Goal: Task Accomplishment & Management: Use online tool/utility

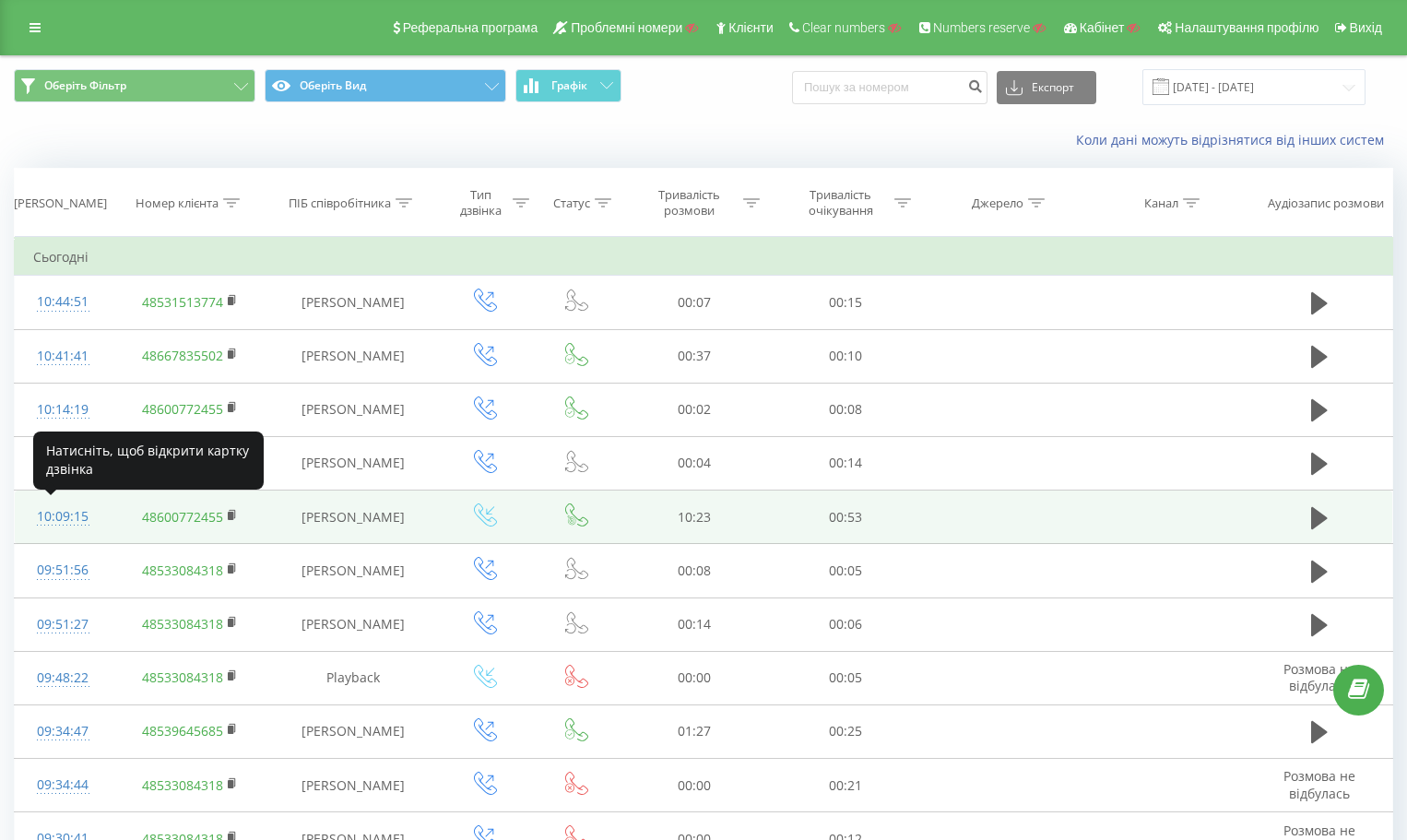
click at [75, 521] on div "10:09:15" at bounding box center [63, 516] width 59 height 36
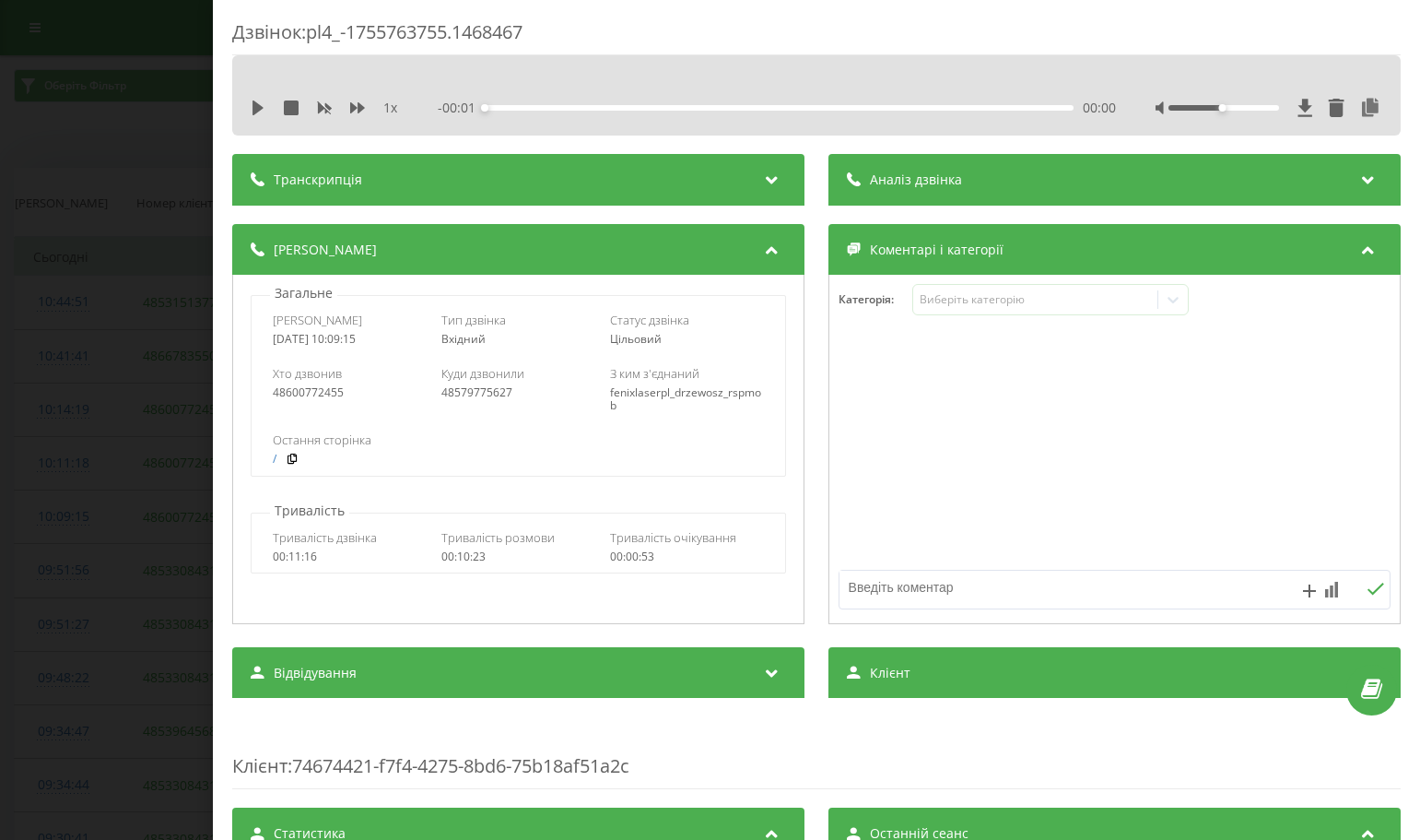
click at [472, 398] on div "48579775627" at bounding box center [518, 393] width 154 height 13
copy div "48579775627"
drag, startPoint x: 160, startPoint y: 319, endPoint x: 107, endPoint y: 111, distance: 214.6
click at [160, 315] on div "Дзвінок : pl4_-1755763755.1468467 1 x - 00:01 00:00 00:00 Транскрипція Для AI-а…" at bounding box center [710, 420] width 1420 height 840
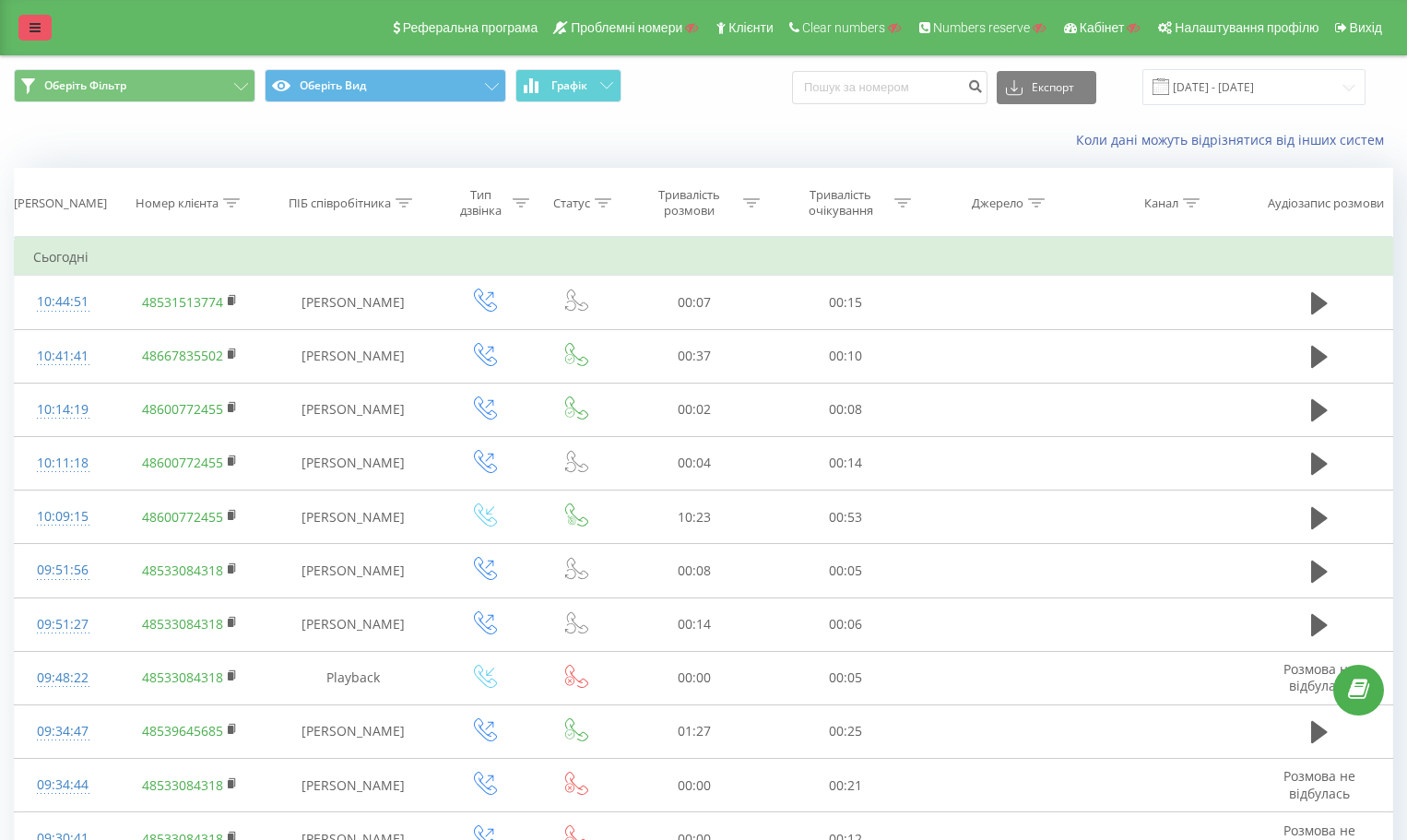
click at [38, 32] on icon at bounding box center [35, 28] width 11 height 13
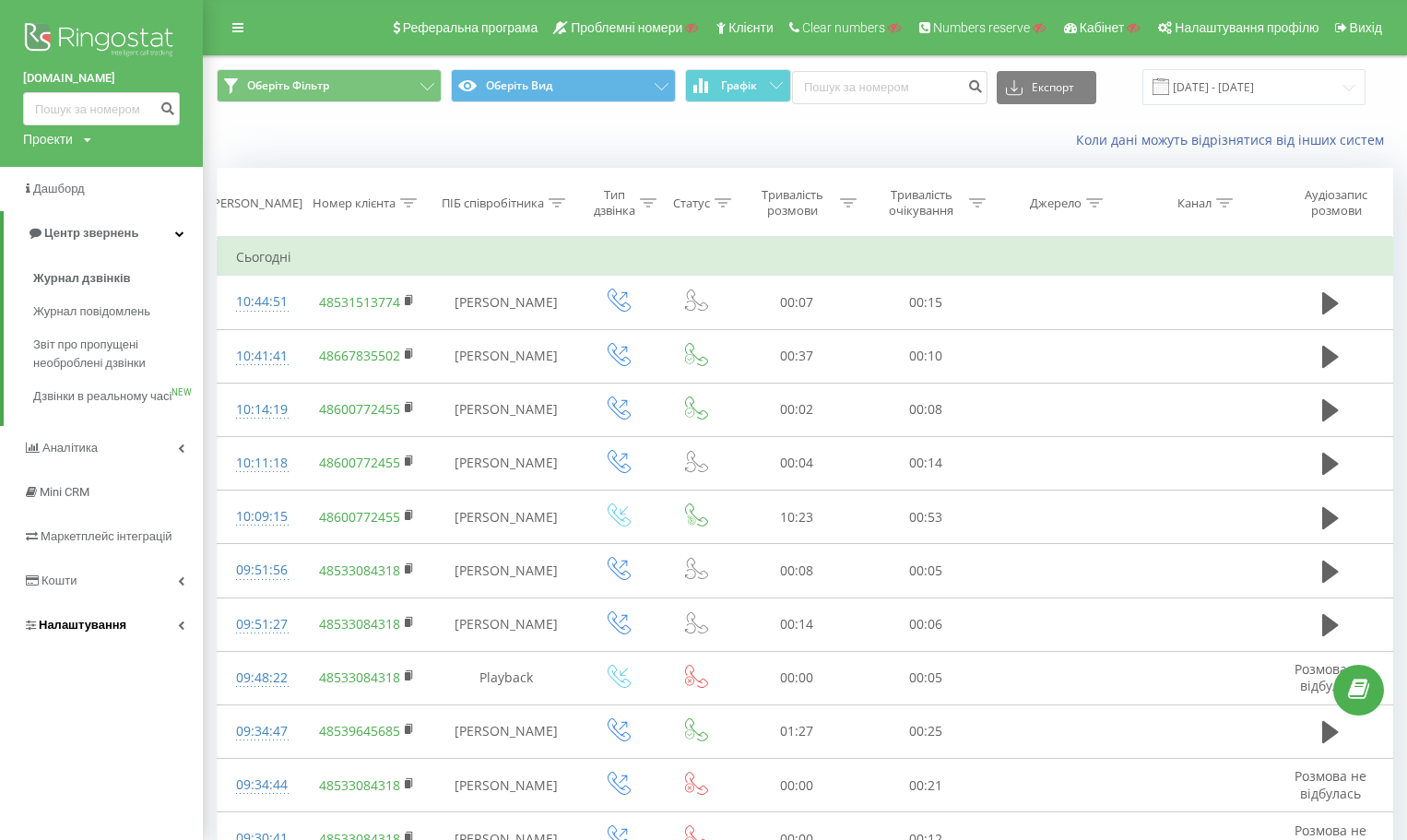
click at [84, 647] on link "Налаштування" at bounding box center [102, 625] width 203 height 45
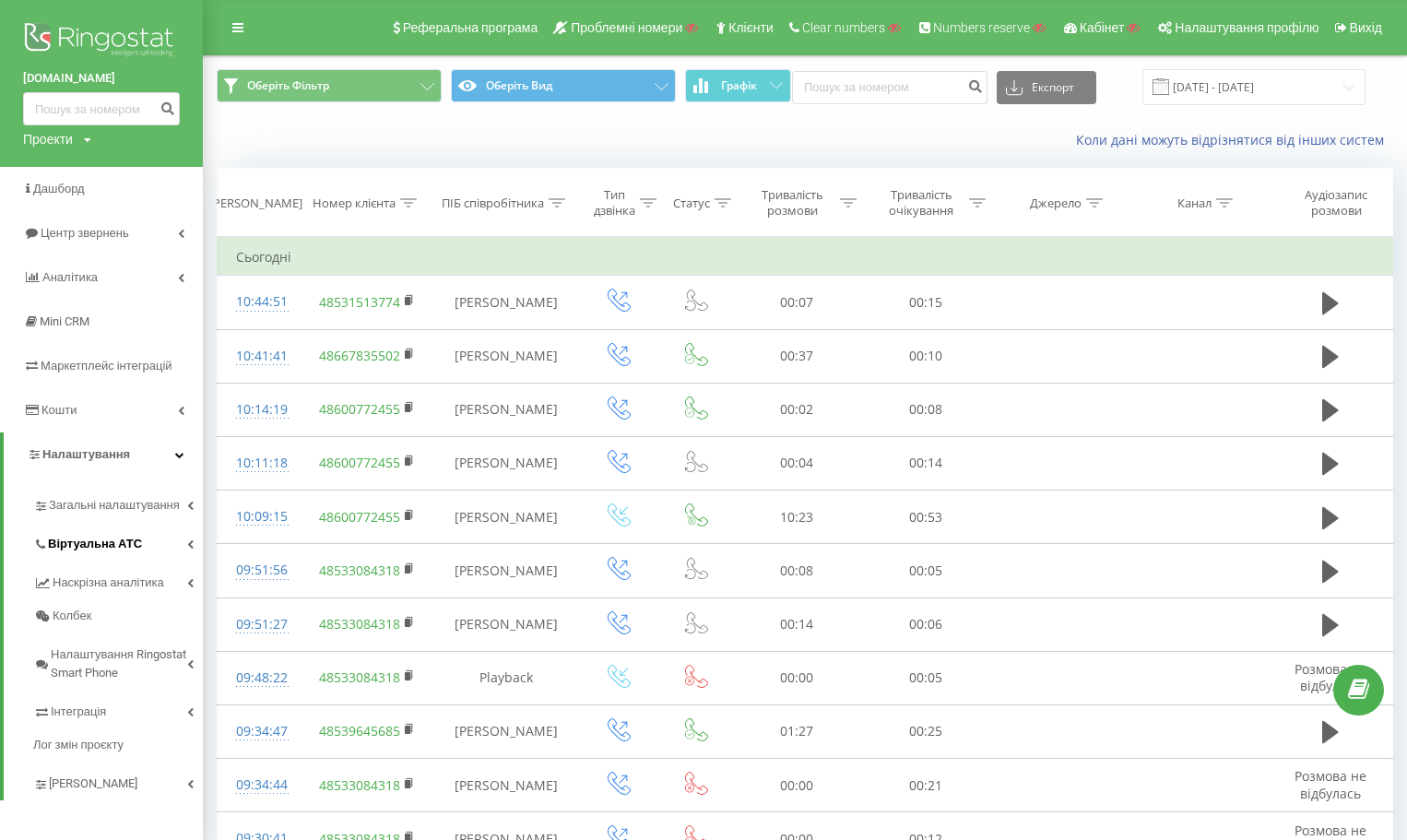
click at [143, 546] on link "Віртуальна АТС" at bounding box center [118, 541] width 170 height 39
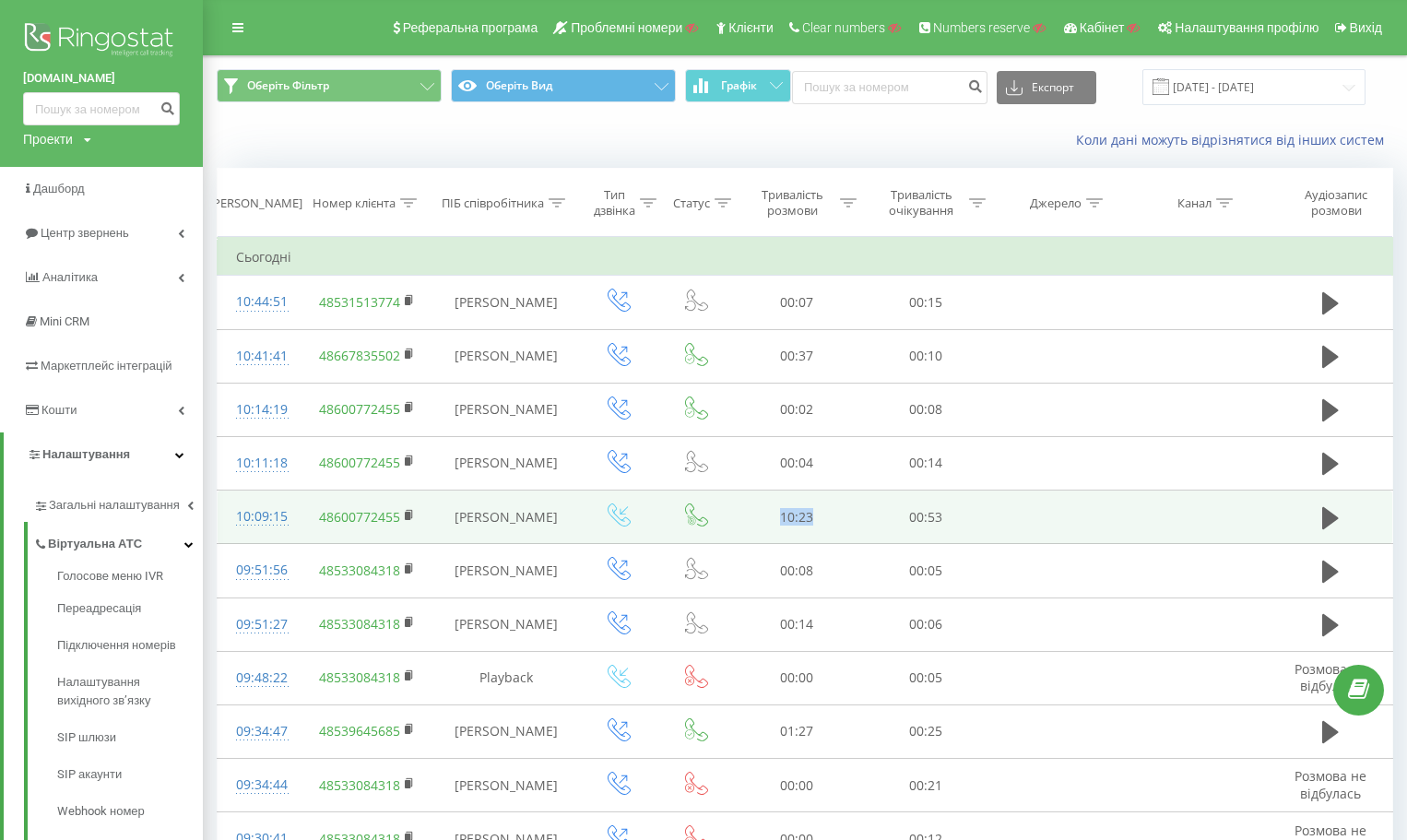
drag, startPoint x: 763, startPoint y: 520, endPoint x: 895, endPoint y: 525, distance: 132.1
click at [842, 518] on td "10:23" at bounding box center [797, 517] width 129 height 53
drag, startPoint x: 893, startPoint y: 518, endPoint x: 966, endPoint y: 512, distance: 73.2
click at [965, 512] on td "00:53" at bounding box center [926, 517] width 129 height 53
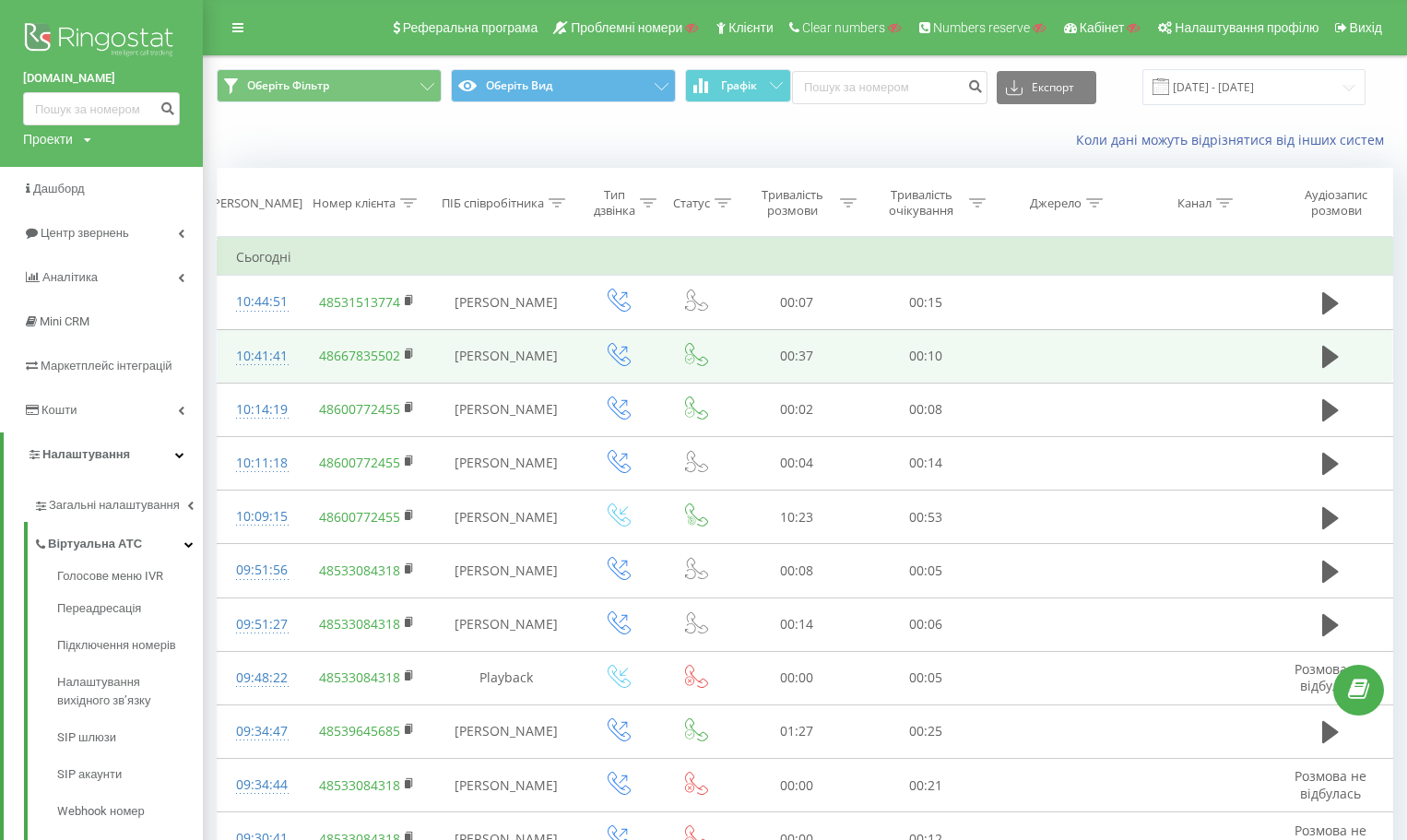
drag, startPoint x: 1014, startPoint y: 374, endPoint x: 1012, endPoint y: 351, distance: 23.1
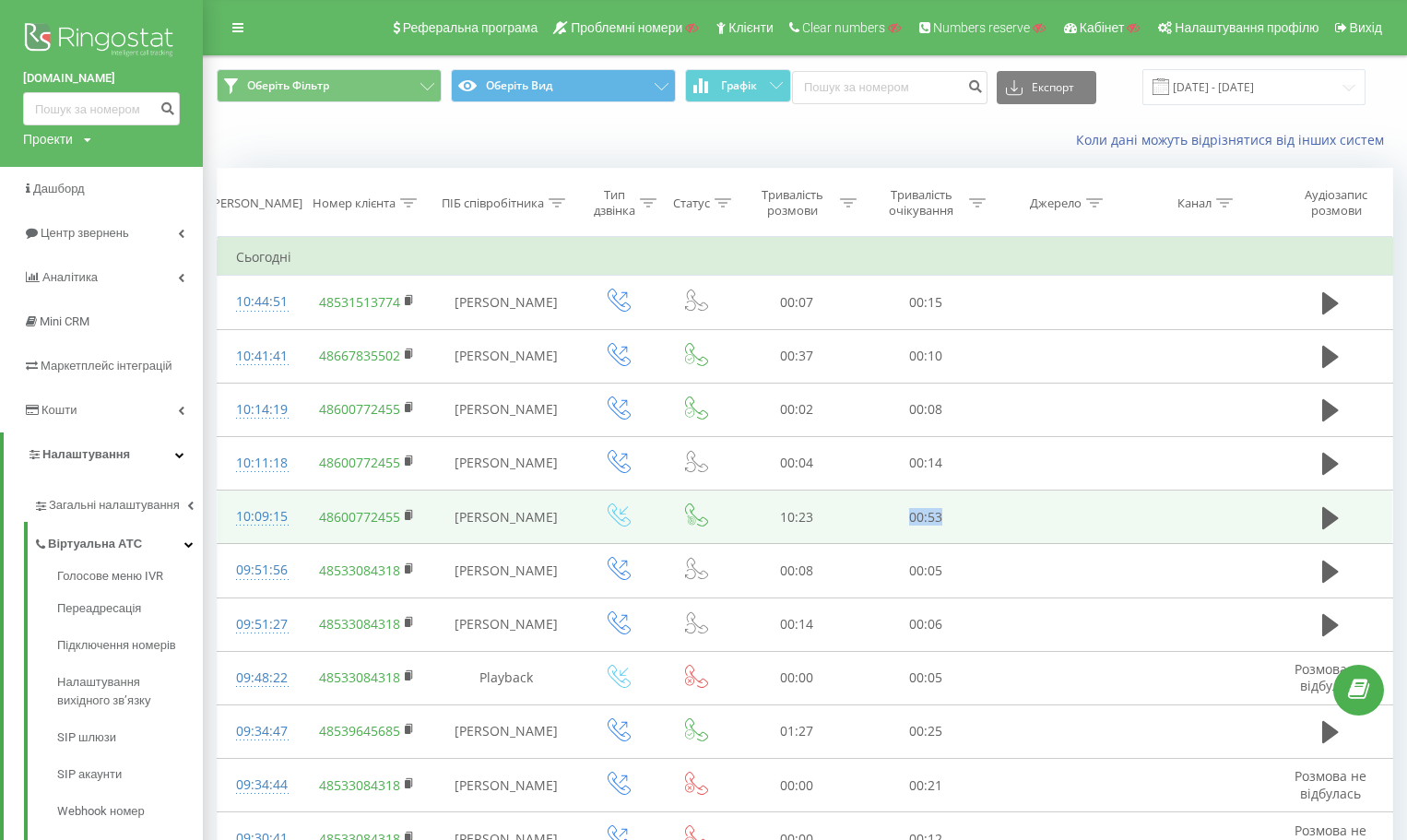
drag, startPoint x: 912, startPoint y: 512, endPoint x: 945, endPoint y: 510, distance: 33.1
click at [945, 510] on td "00:53" at bounding box center [926, 517] width 129 height 53
click at [413, 514] on icon at bounding box center [409, 515] width 10 height 13
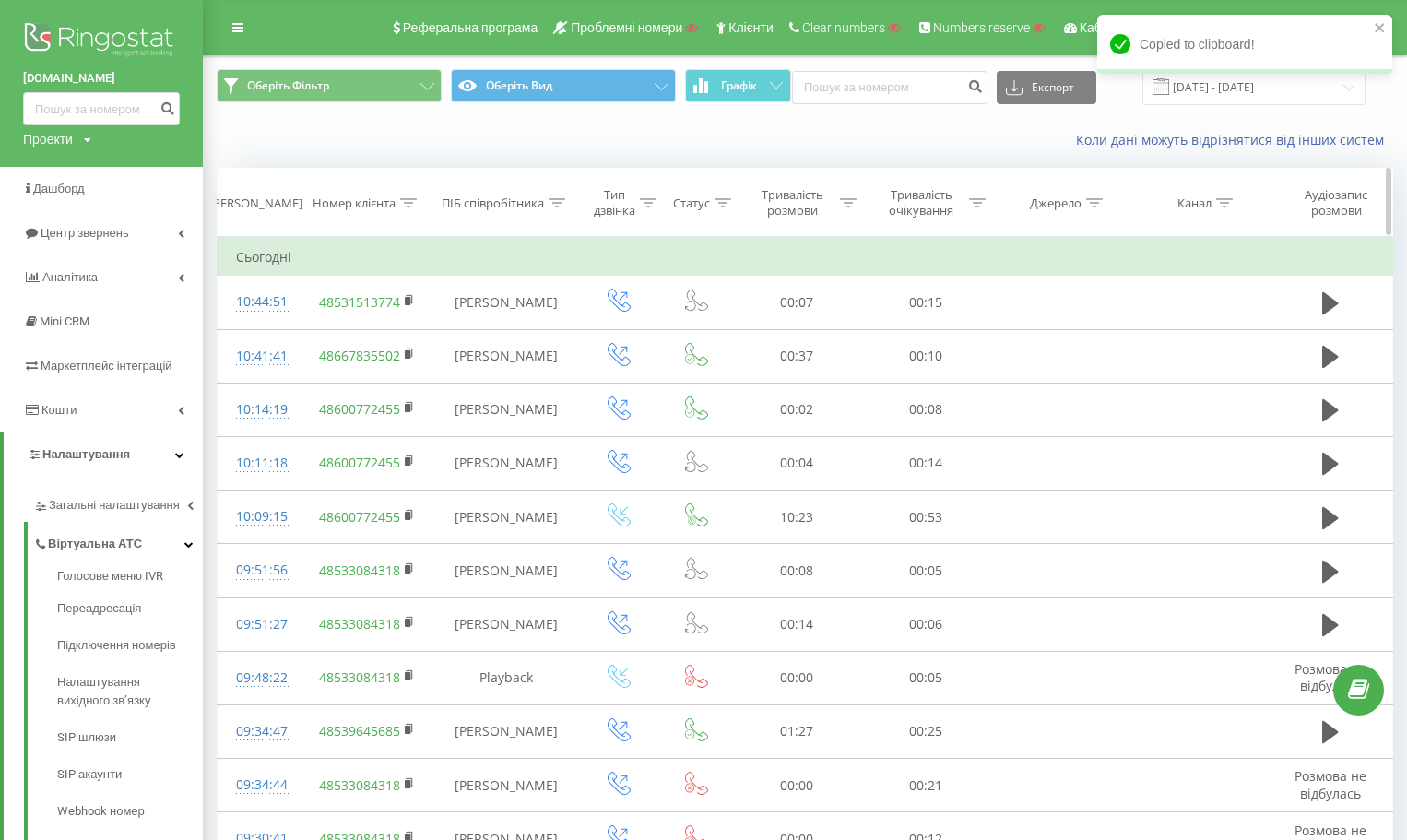
click at [408, 213] on th "Номер клієнта" at bounding box center [366, 203] width 134 height 68
click at [406, 204] on icon at bounding box center [407, 203] width 16 height 9
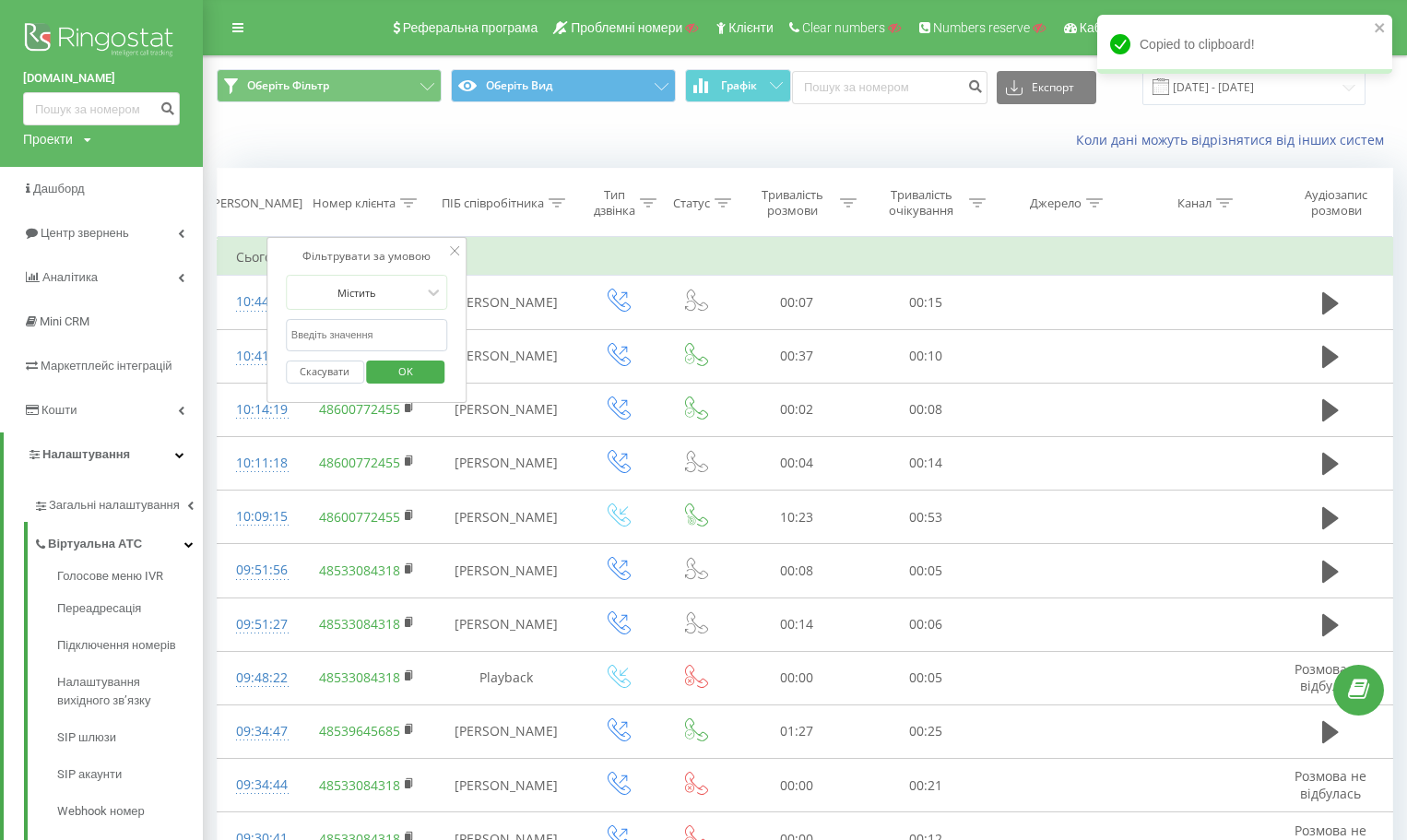
click at [366, 328] on input "text" at bounding box center [366, 335] width 162 height 32
paste input "48600772455"
type input "48600772455"
click at [414, 364] on span "OK" at bounding box center [405, 371] width 51 height 28
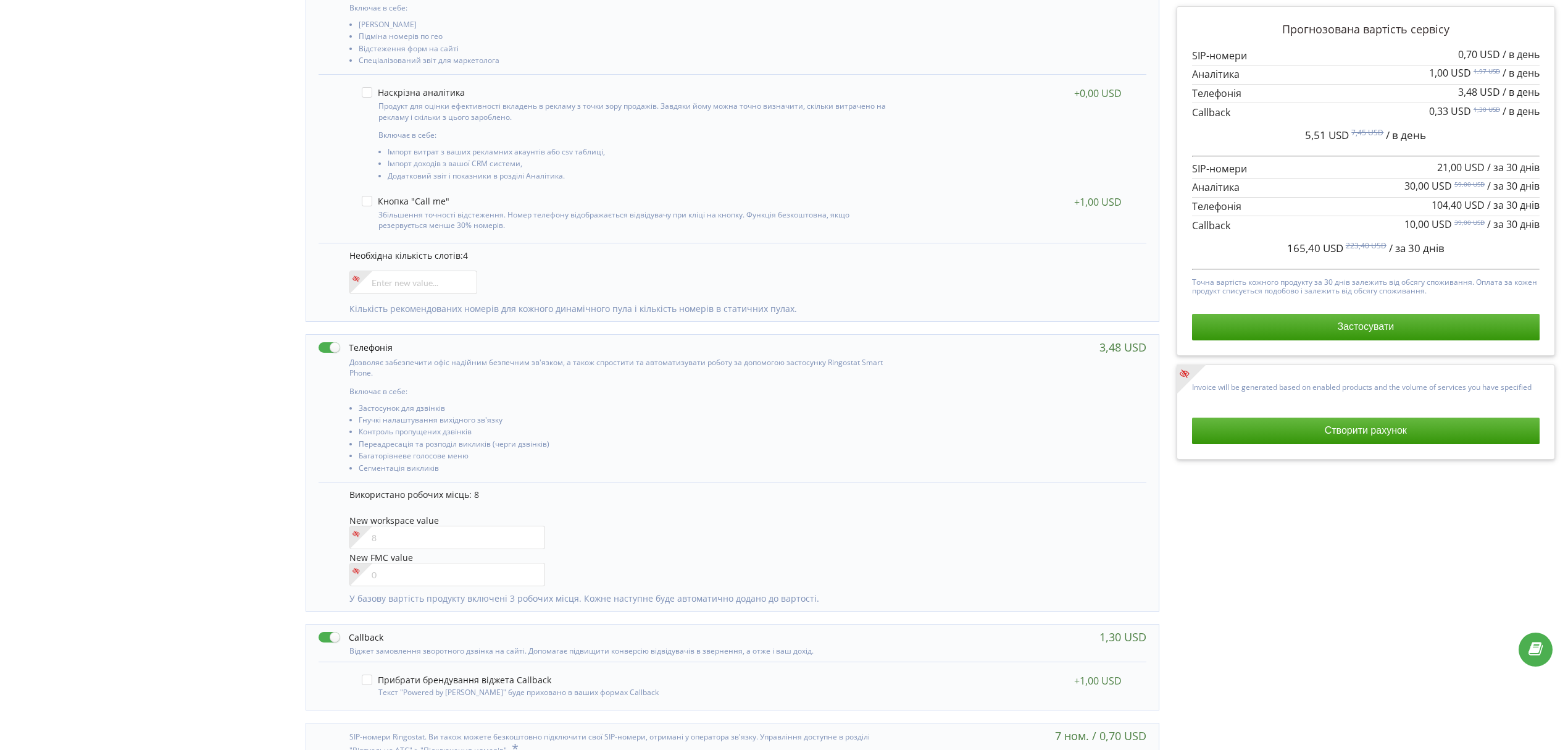
scroll to position [247, 0]
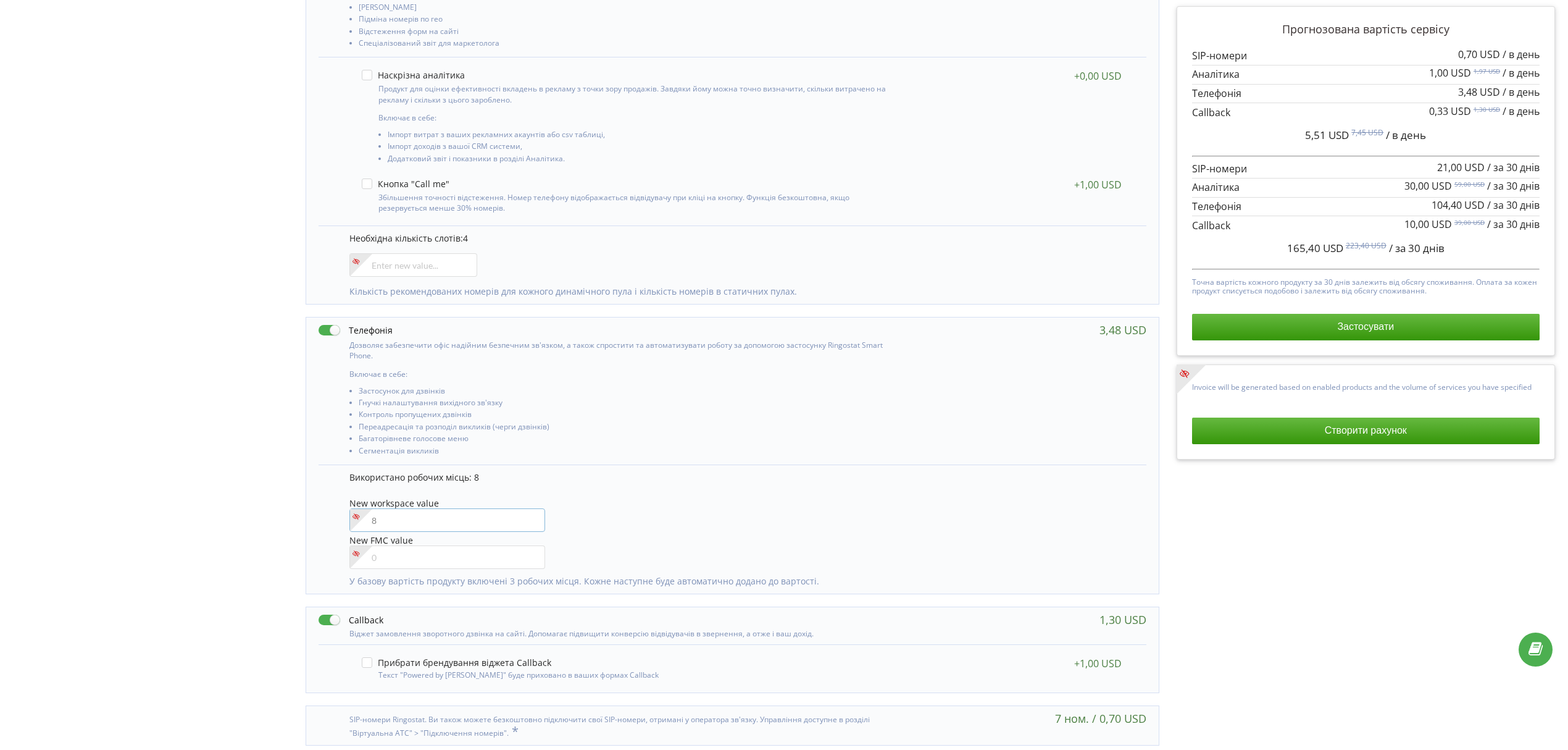
drag, startPoint x: 435, startPoint y: 524, endPoint x: 347, endPoint y: 526, distance: 88.0
click at [347, 526] on div "Використано робочих місць: 8 New workspace value New FMC value" at bounding box center [732, 529] width 828 height 129
click at [674, 487] on div "Використано робочих місць: 8" at bounding box center [742, 480] width 785 height 18
click at [354, 526] on div "9" at bounding box center [448, 520] width 196 height 24
type input"] "8"
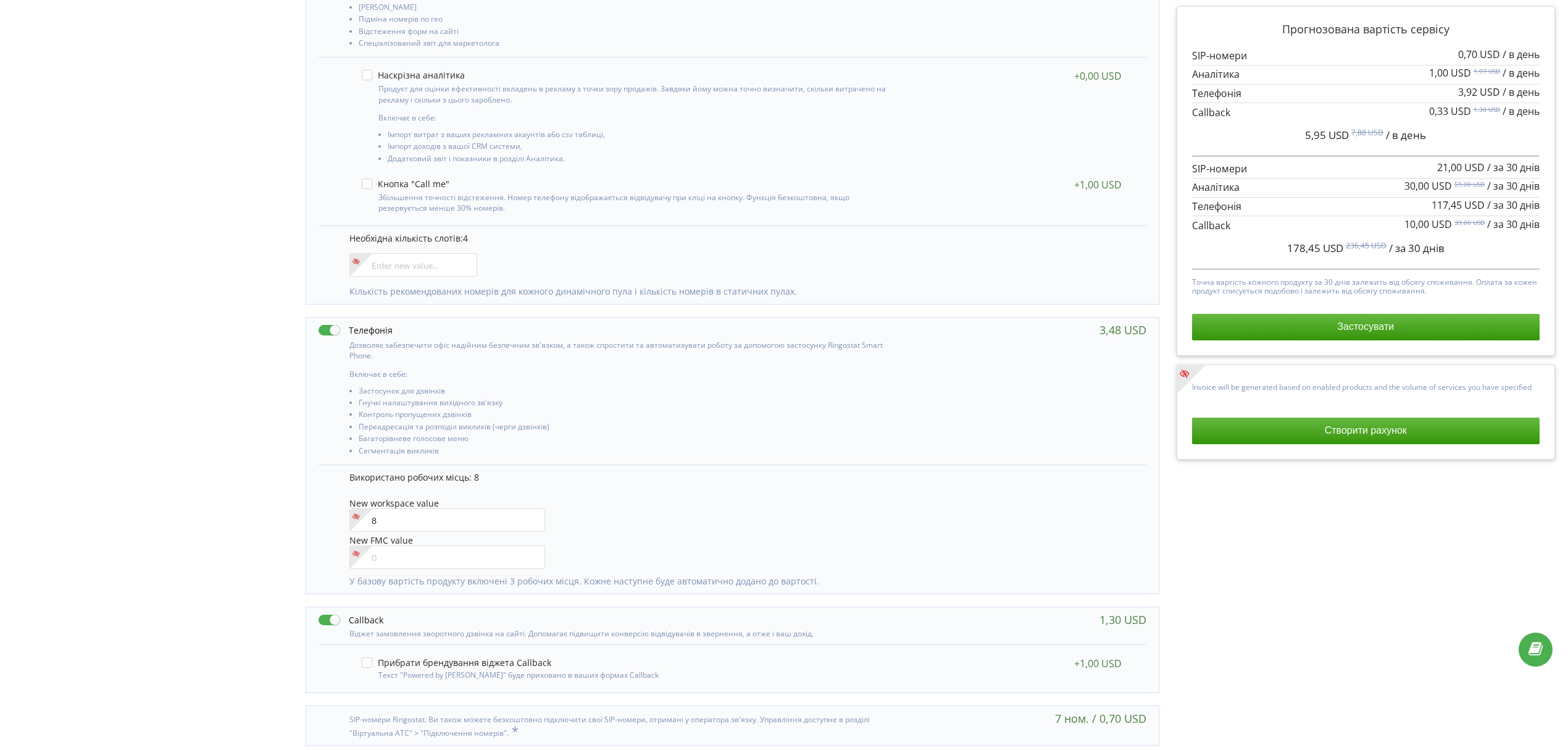
click at [753, 445] on li "Багаторівневе голосове меню" at bounding box center [628, 440] width 540 height 11
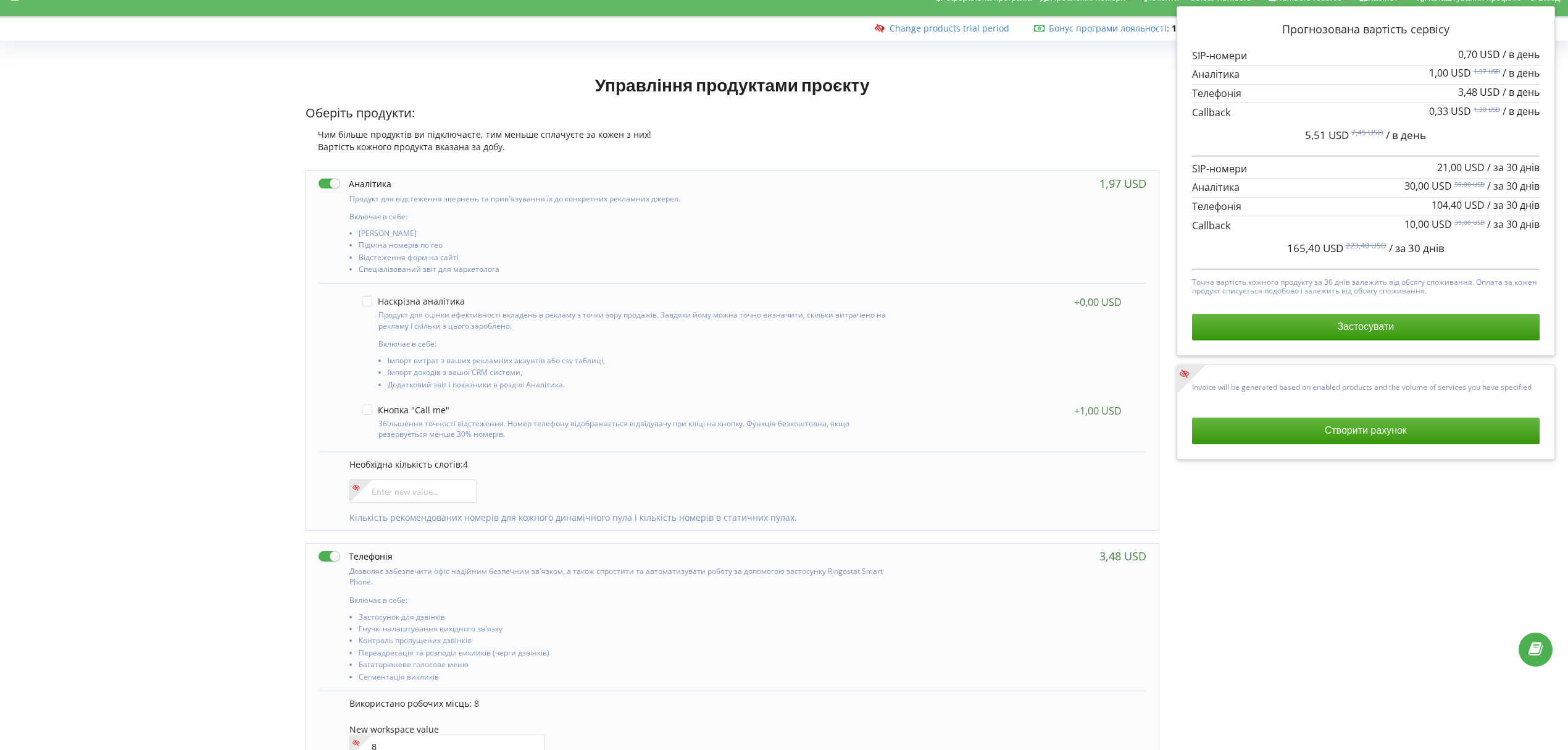
scroll to position [0, 0]
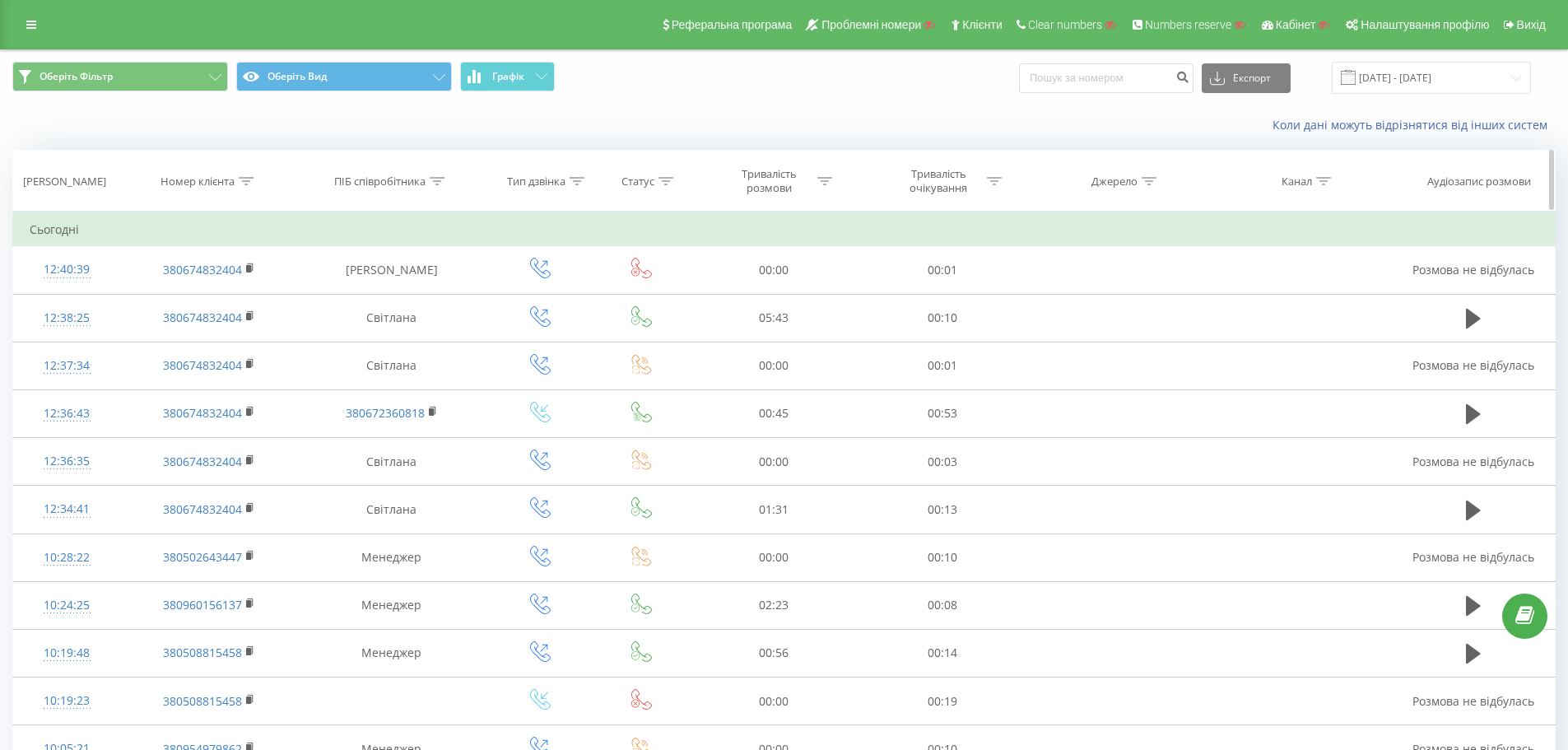
click at [250, 181] on icon at bounding box center [246, 181] width 14 height 8
click at [186, 304] on input "text" at bounding box center [209, 299] width 145 height 29
paste input "380674832404"
type input "380674832404"
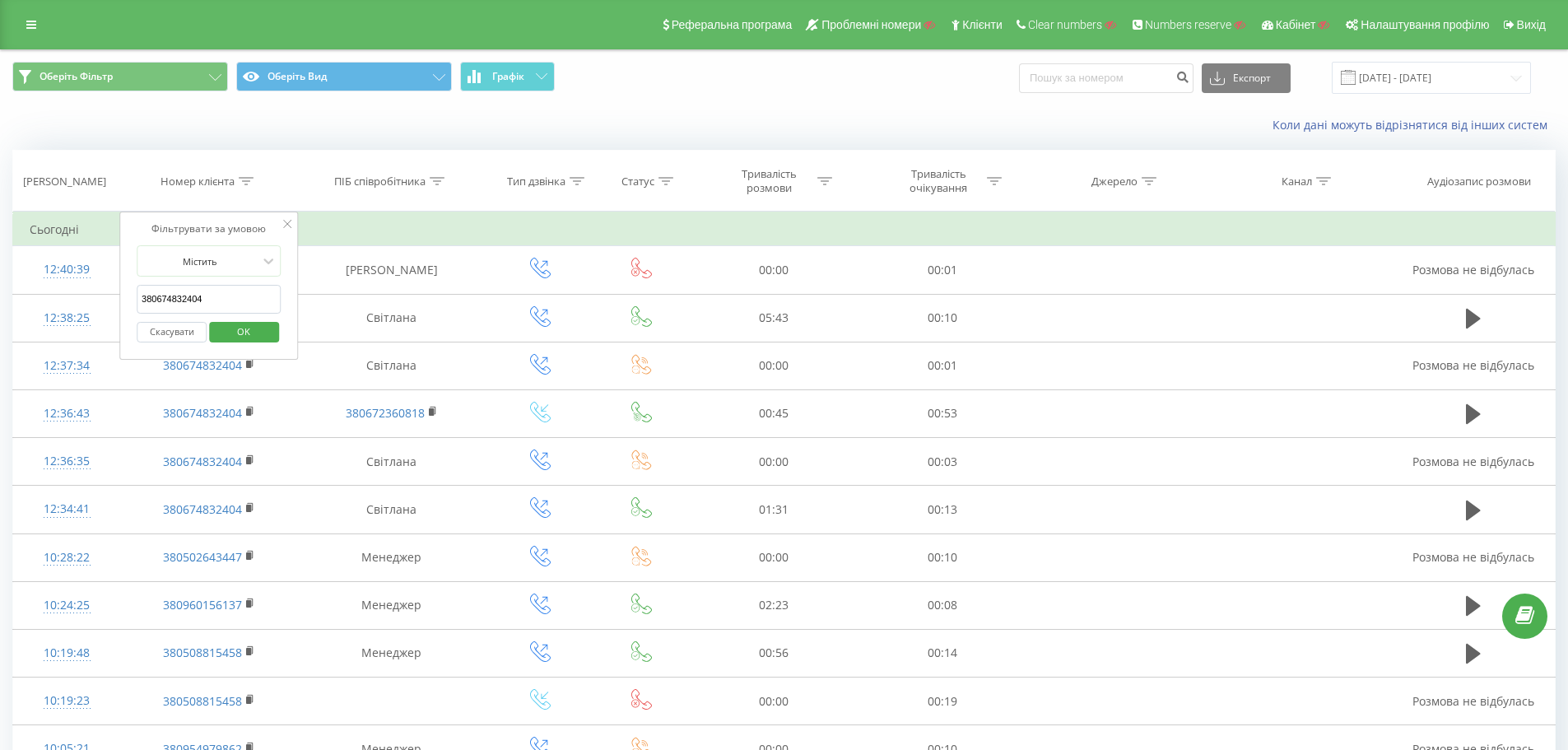
click at [248, 331] on span "OK" at bounding box center [243, 331] width 46 height 25
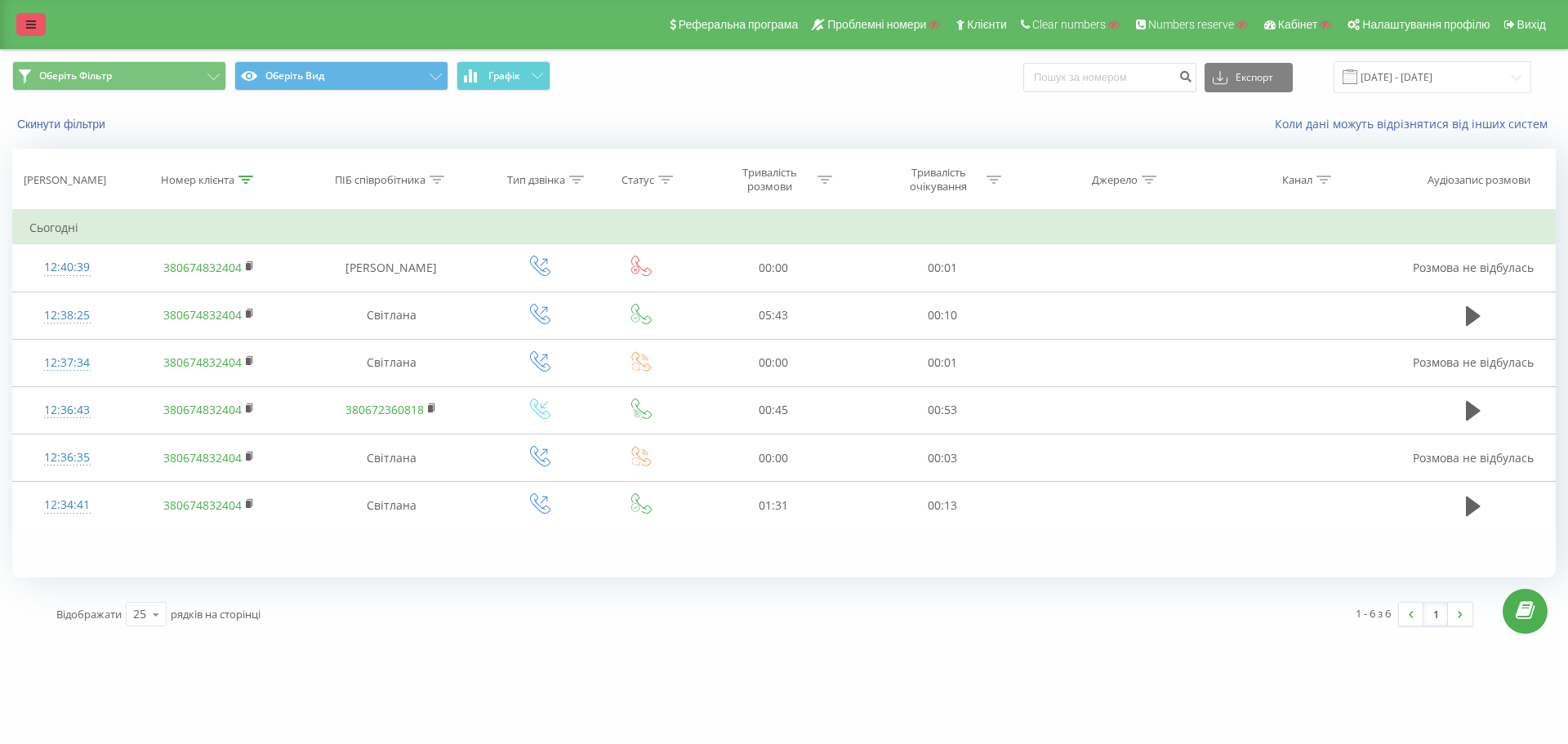
click at [28, 18] on link at bounding box center [30, 24] width 29 height 23
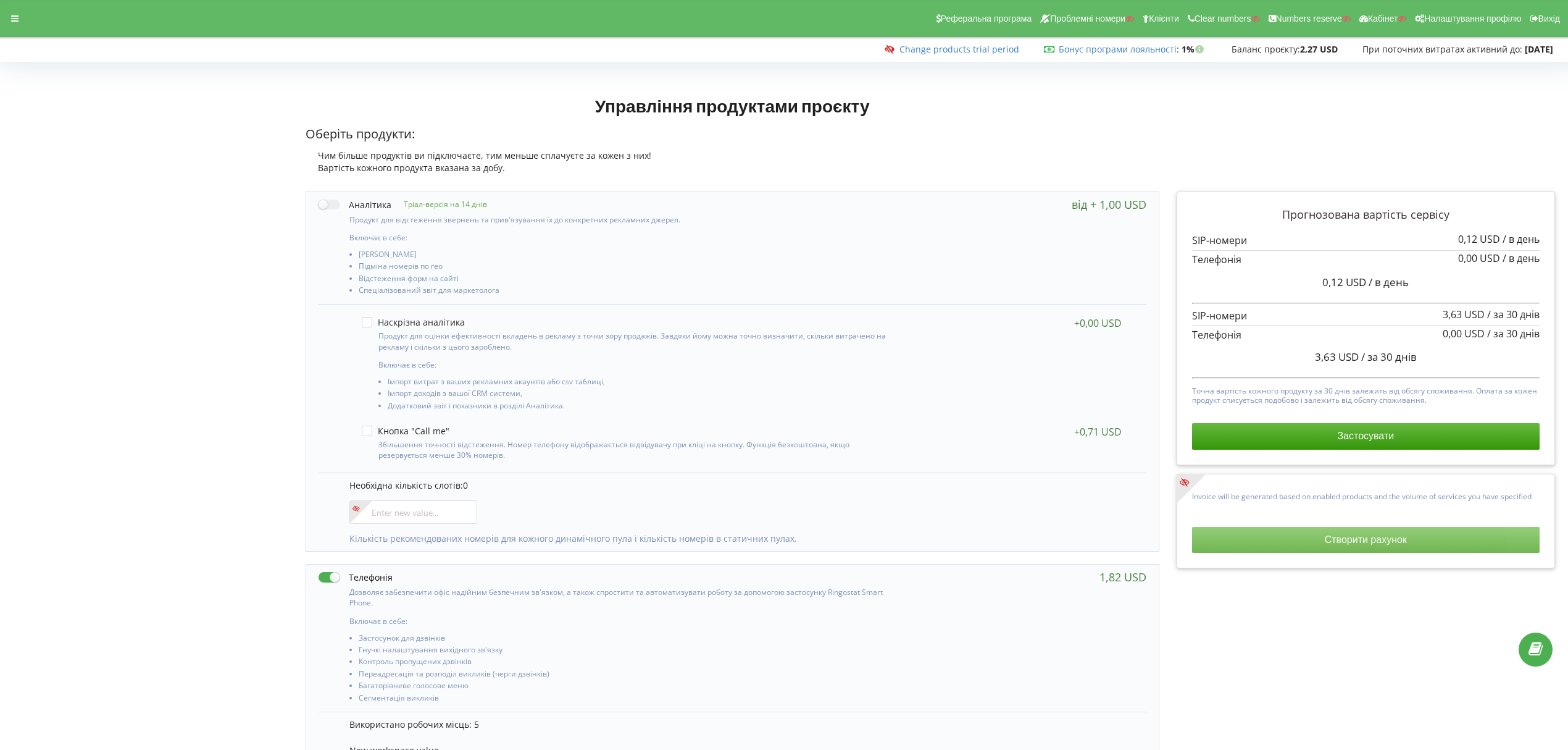
click at [1289, 546] on button "Створити рахунок" at bounding box center [1366, 539] width 348 height 26
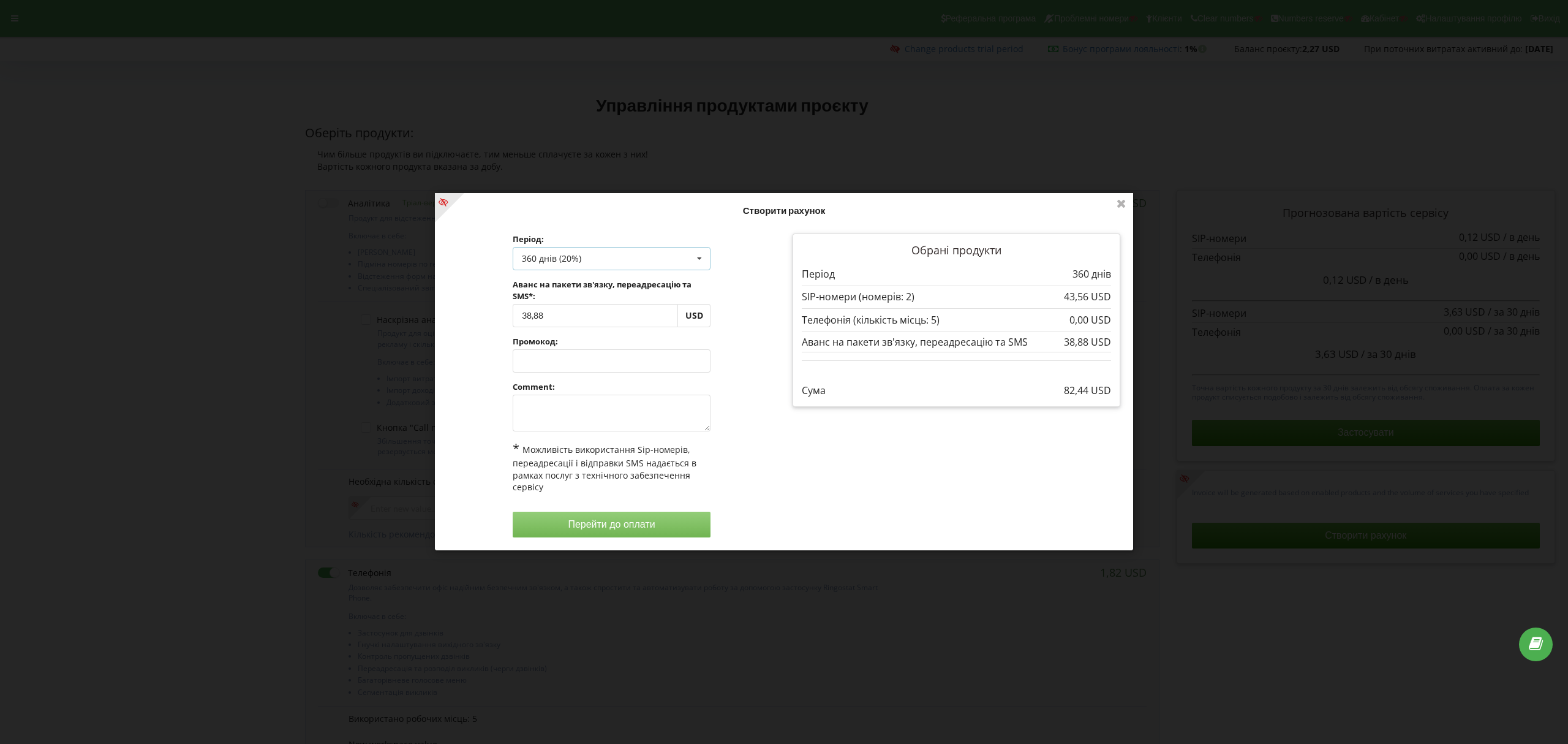
click at [578, 256] on div "360 днів (20%)" at bounding box center [551, 259] width 59 height 9
click at [616, 283] on div "Поповнити баланс без подовження" at bounding box center [612, 281] width 197 height 23
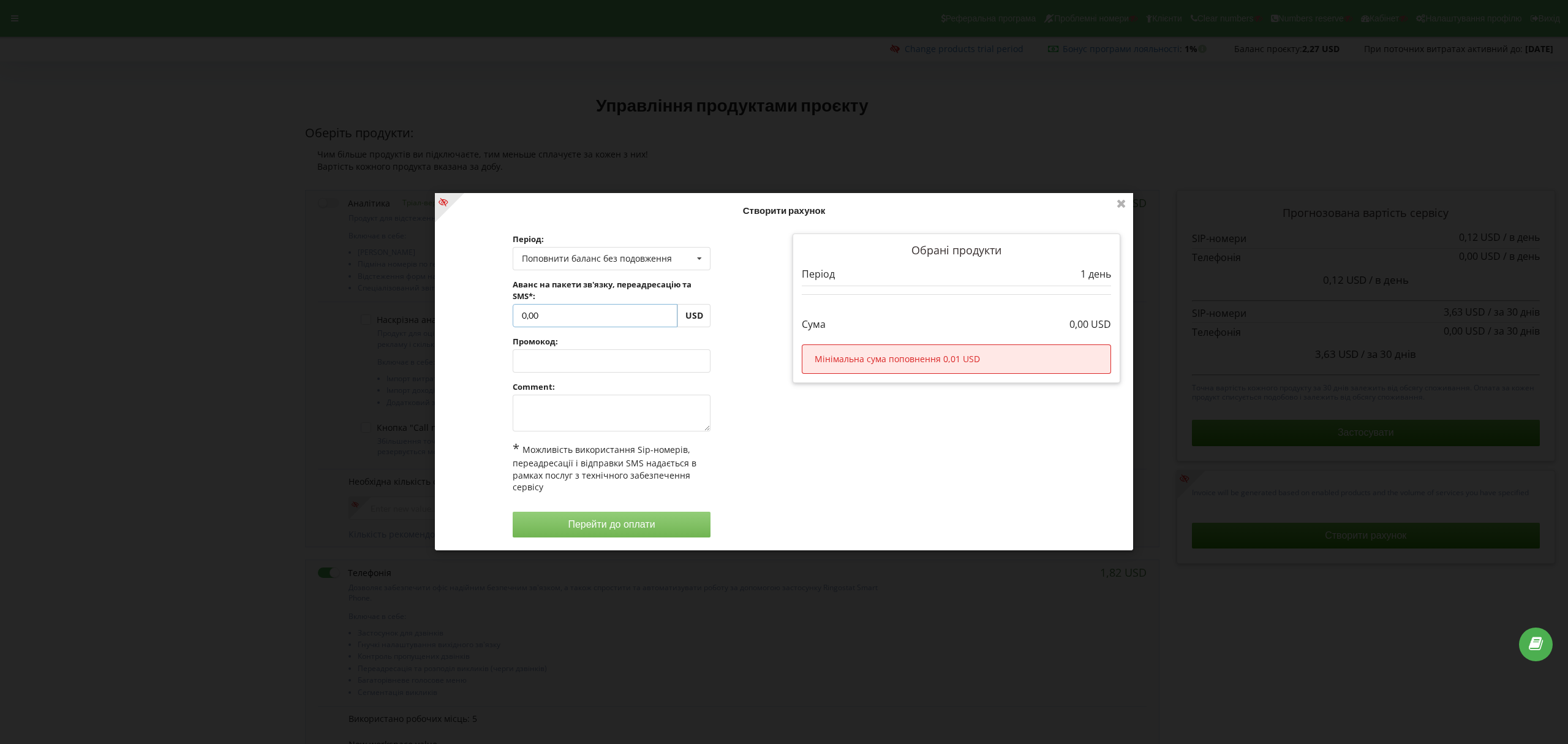
click at [566, 314] on input "0,00" at bounding box center [595, 316] width 165 height 23
type input "0"
type input "30"
click at [736, 316] on div "Обробка... Створити рахунок Період: Поповнити баланс без подовження Поповнити б…" at bounding box center [783, 372] width 698 height 357
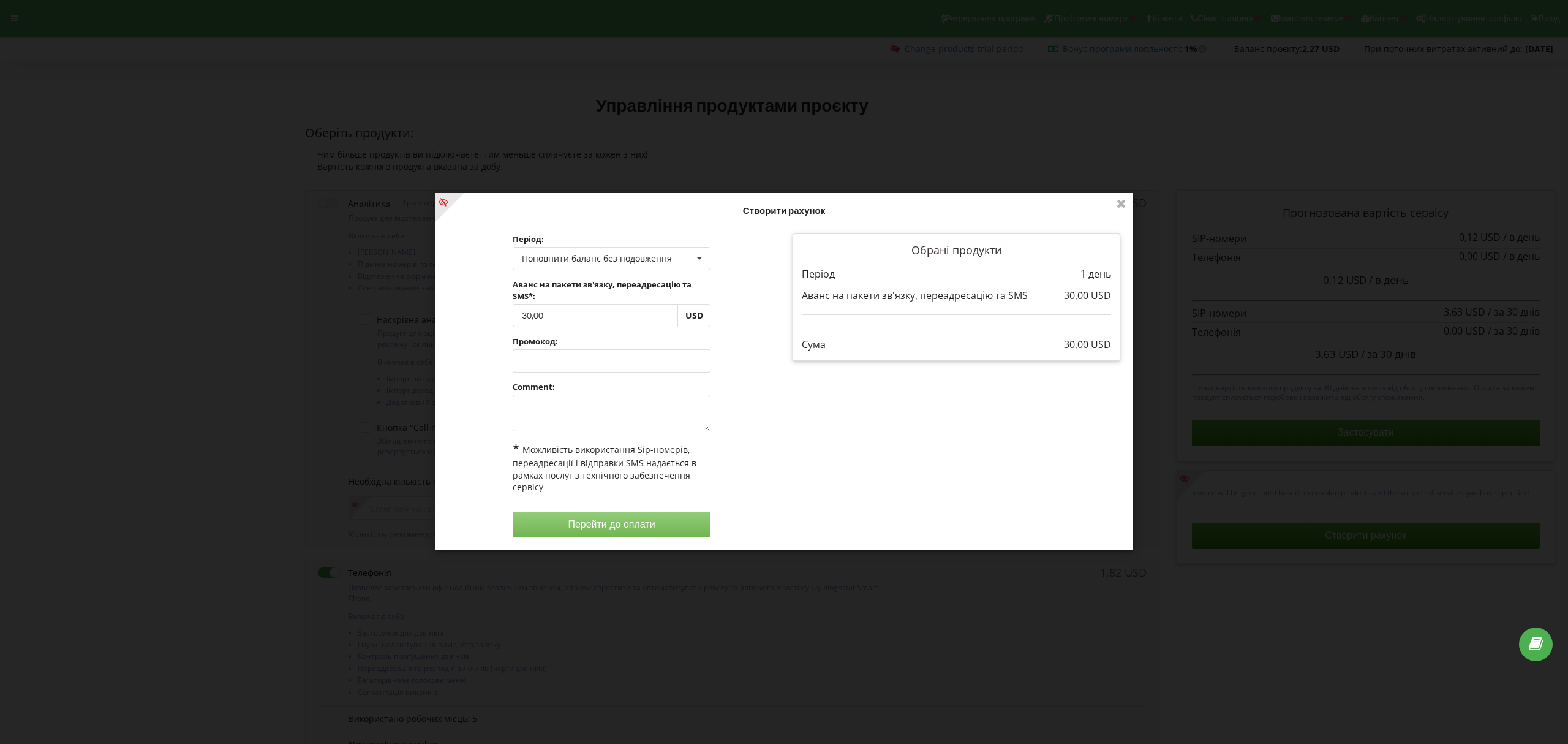
click at [572, 415] on div "Обробка..." at bounding box center [783, 372] width 698 height 357
click at [577, 415] on textarea at bounding box center [612, 413] width 199 height 37
paste textarea "https://app.intercom.com/a/inbox/berz4v0w/inbox/admin/8430681/conversation/2154…"
type textarea "Клієнт запросив рахунок на 30 доларів https://app.intercom.com/a/inbox/berz4v0w…"
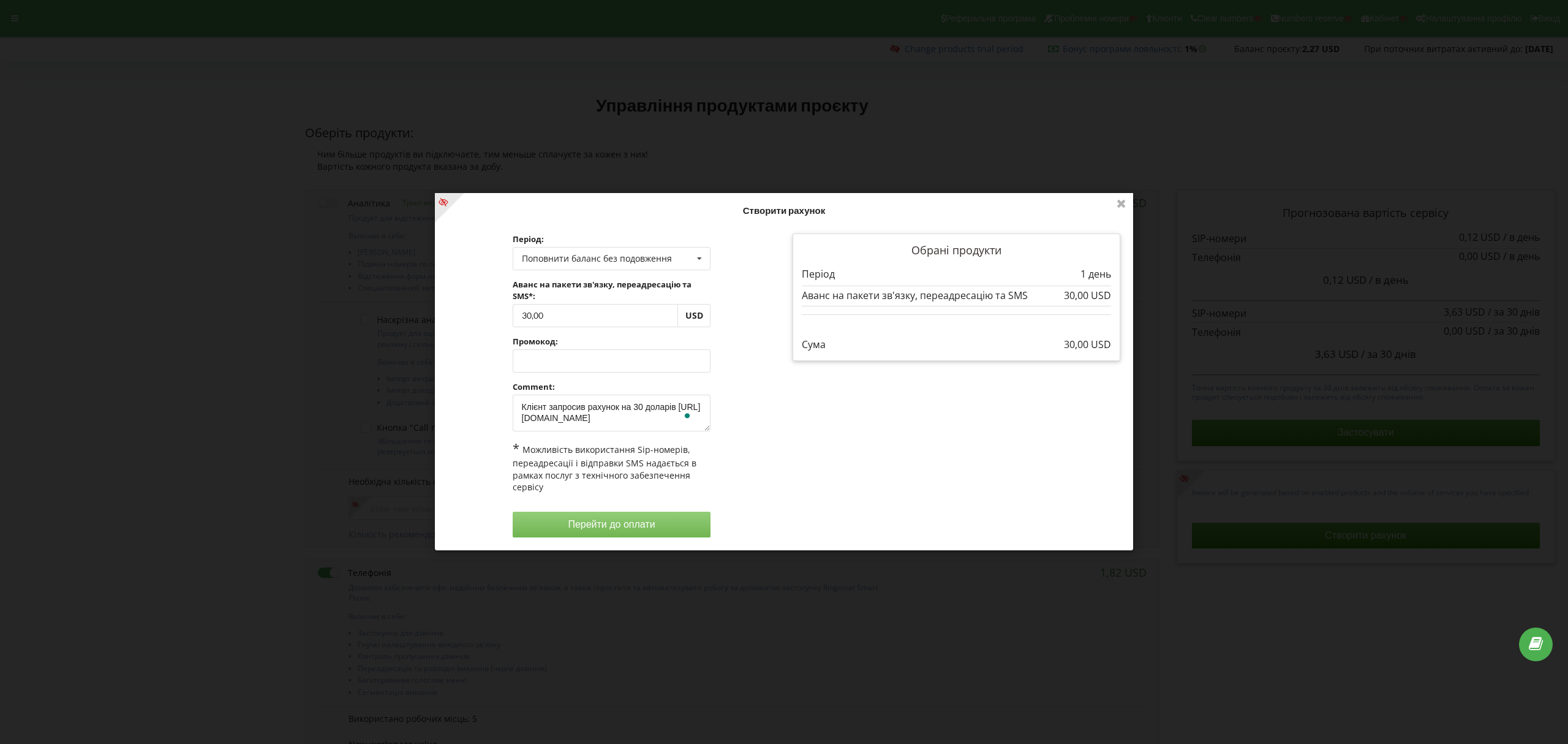
click at [655, 518] on button "Перейти до оплати" at bounding box center [612, 524] width 199 height 26
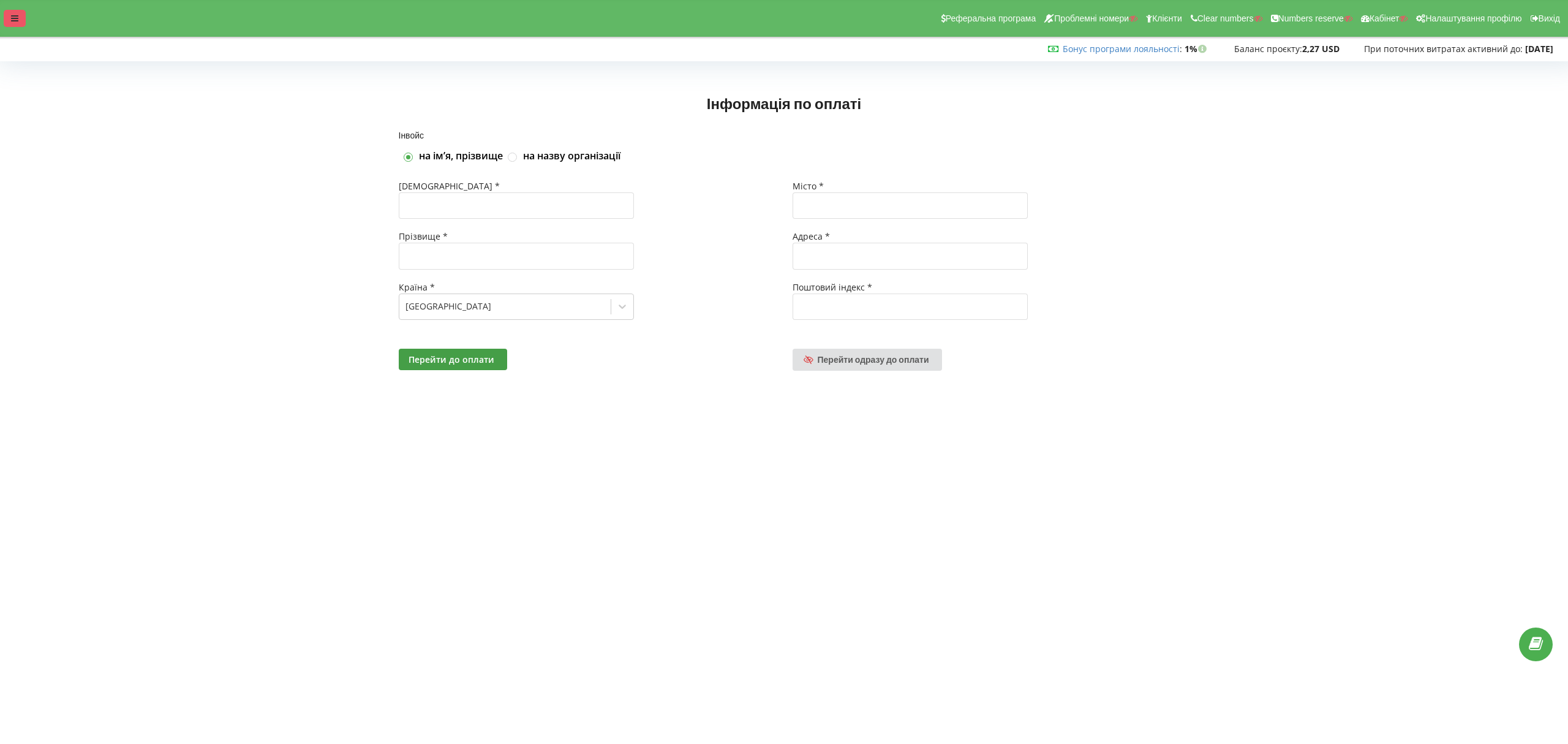
click at [23, 16] on div at bounding box center [15, 18] width 22 height 17
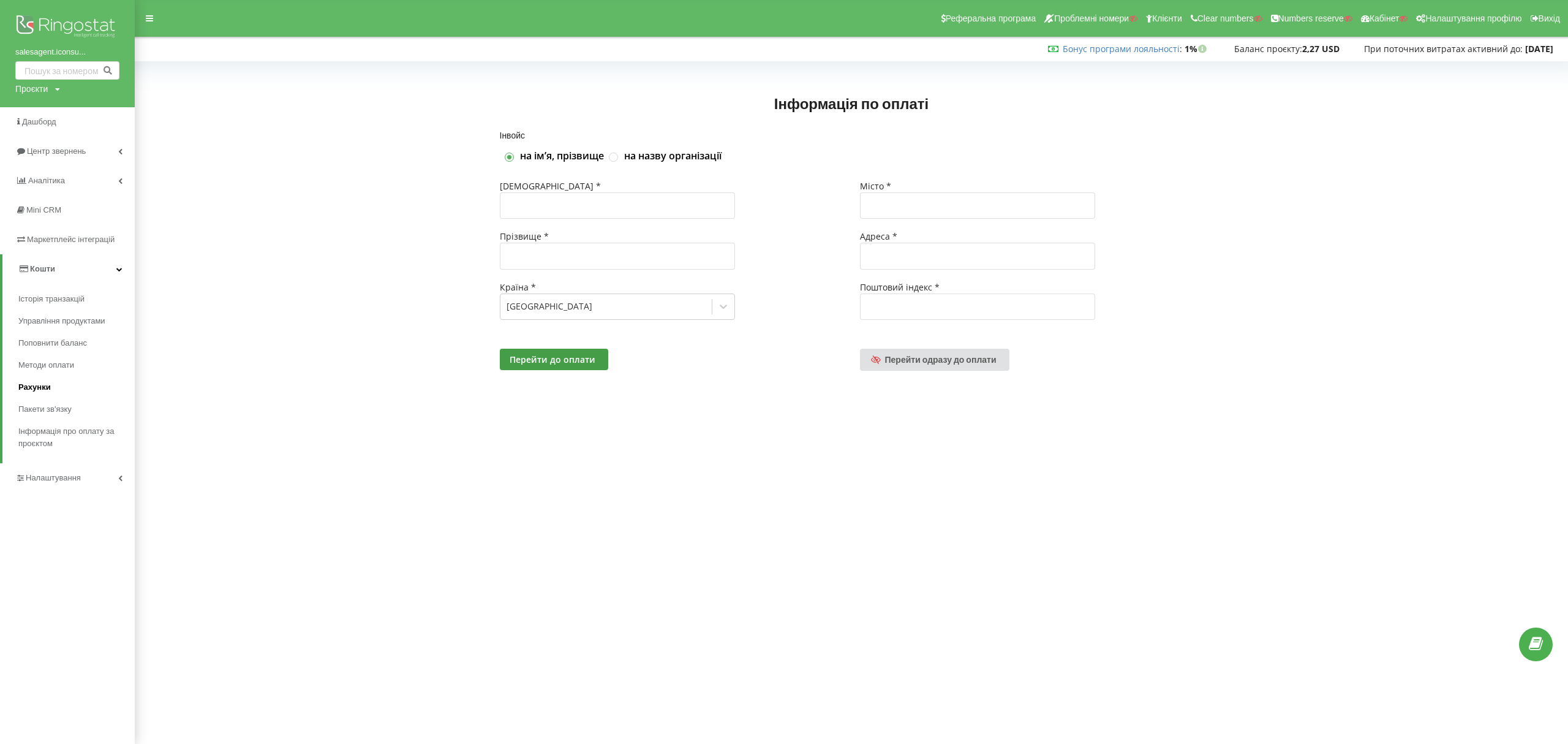
click at [73, 393] on link "Рахунки" at bounding box center [76, 387] width 116 height 22
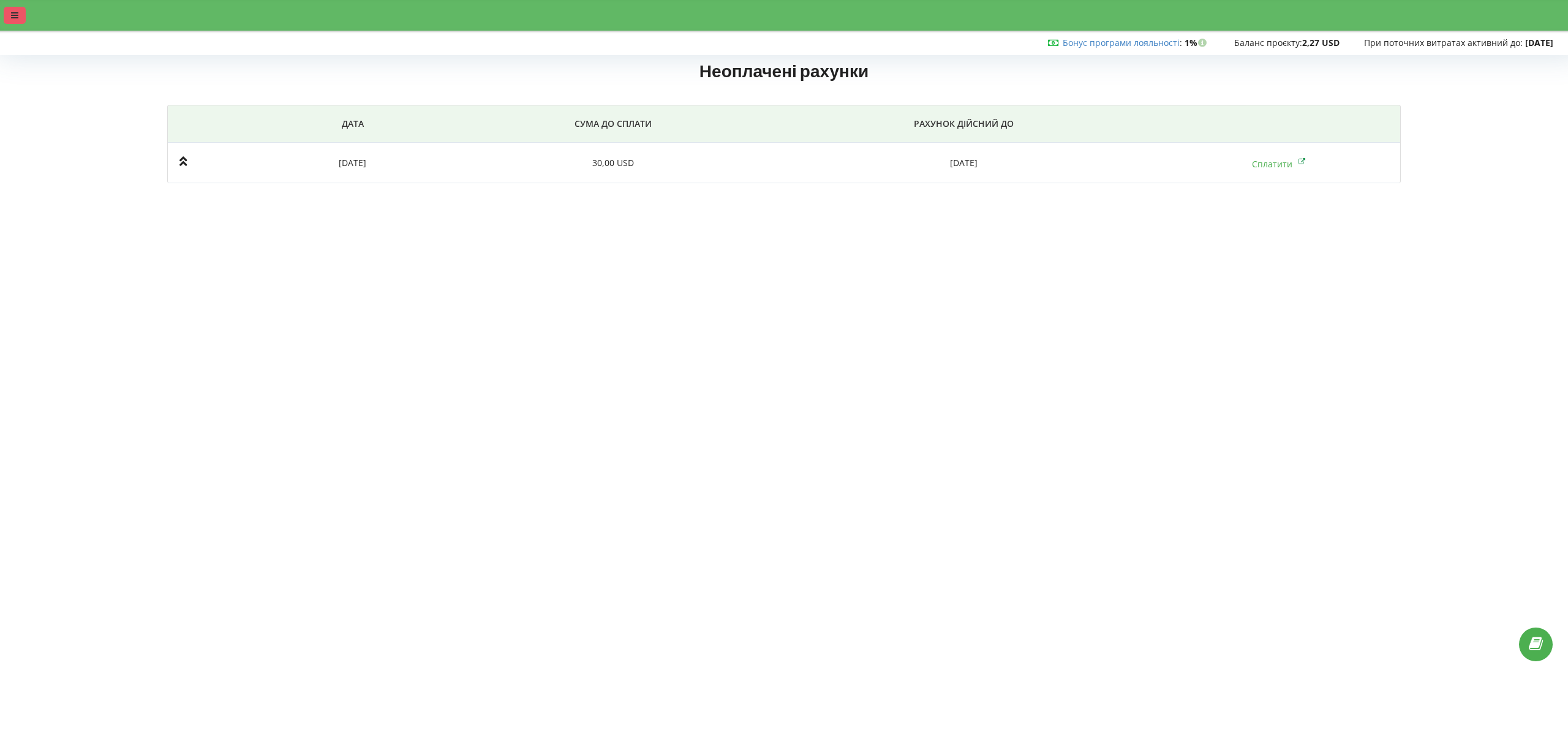
click at [15, 15] on icon at bounding box center [15, 15] width 8 height 9
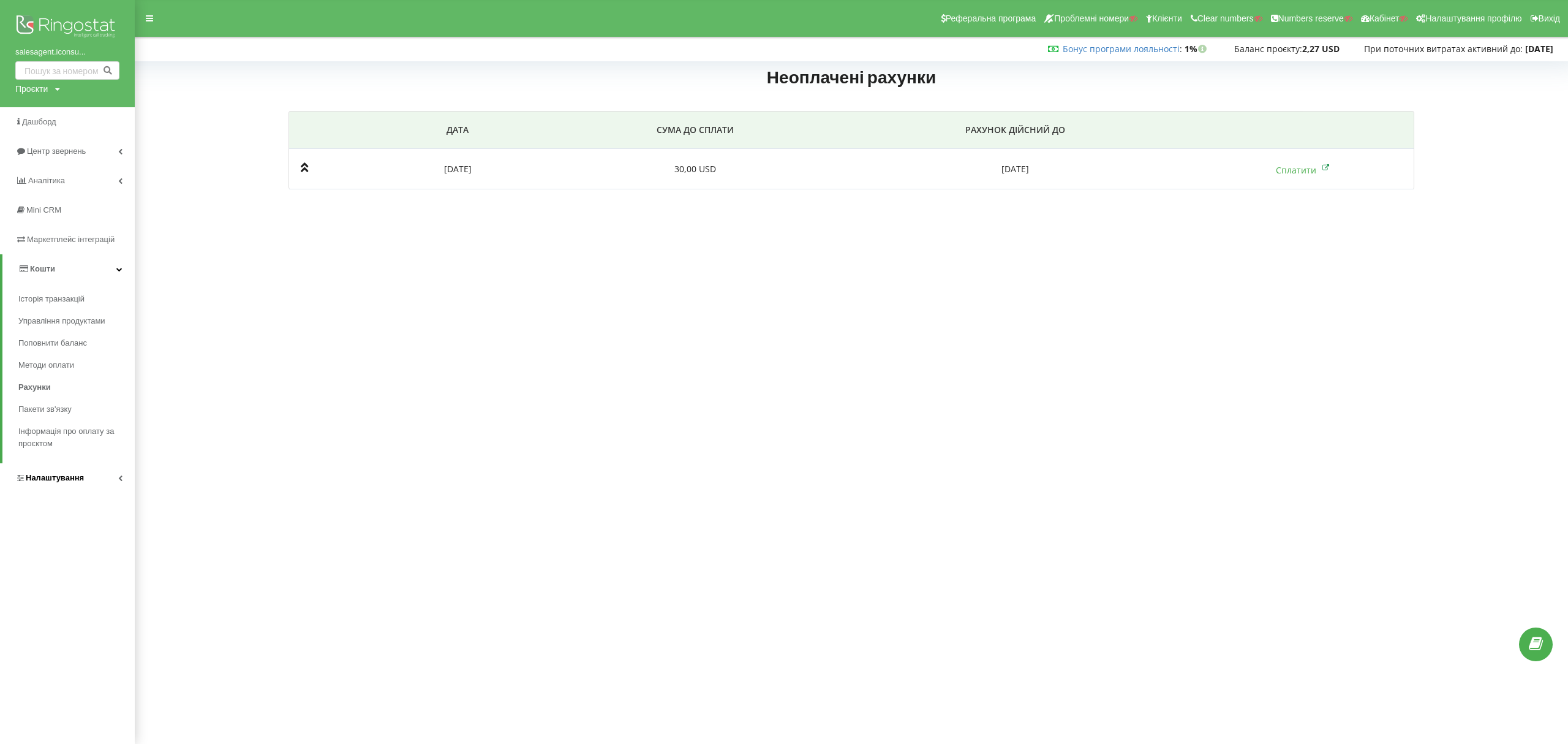
click at [72, 476] on span "Налаштування" at bounding box center [55, 478] width 58 height 9
click at [93, 360] on link "Віртуальна АТС" at bounding box center [76, 356] width 116 height 26
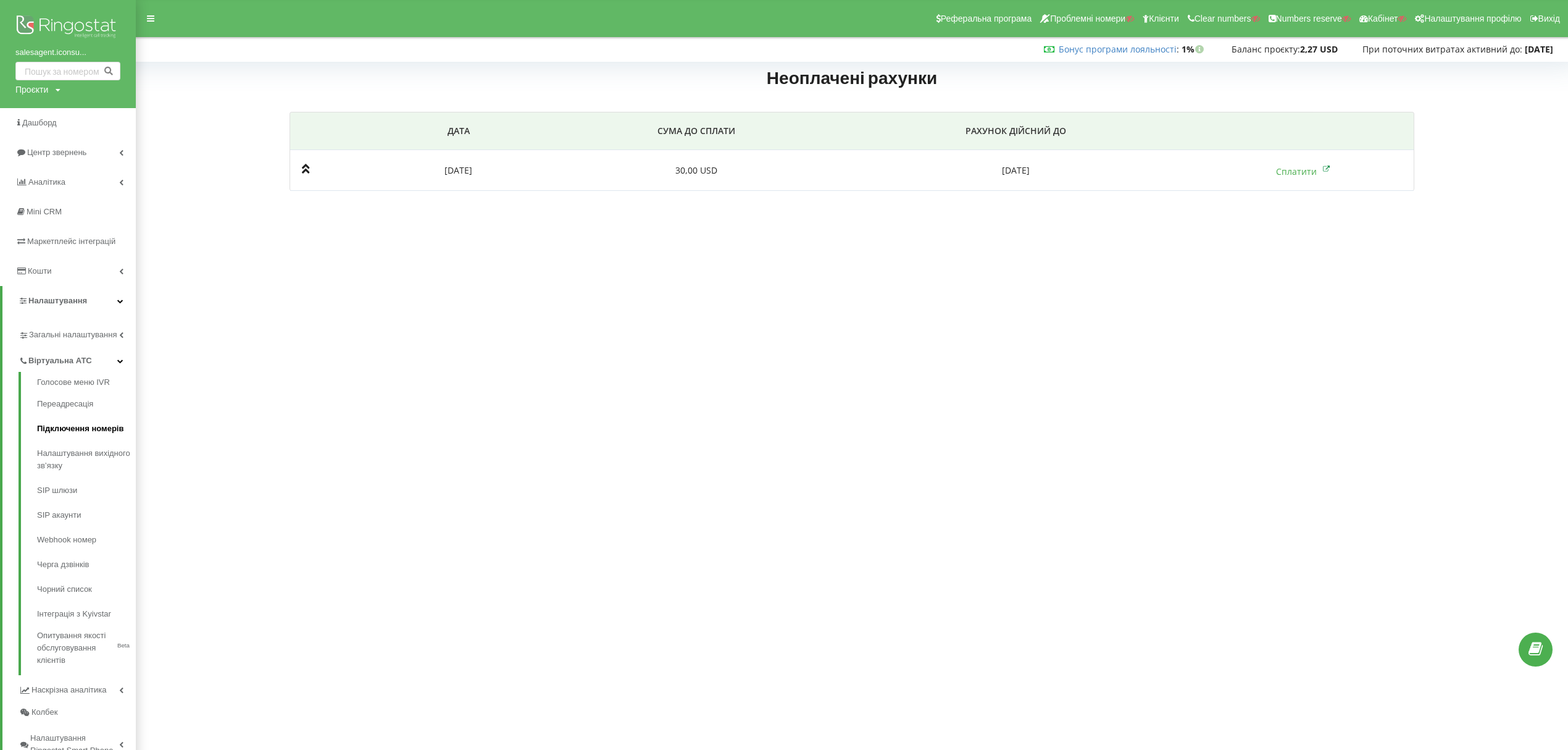
click at [102, 431] on link "Підключення номерів" at bounding box center [86, 428] width 99 height 25
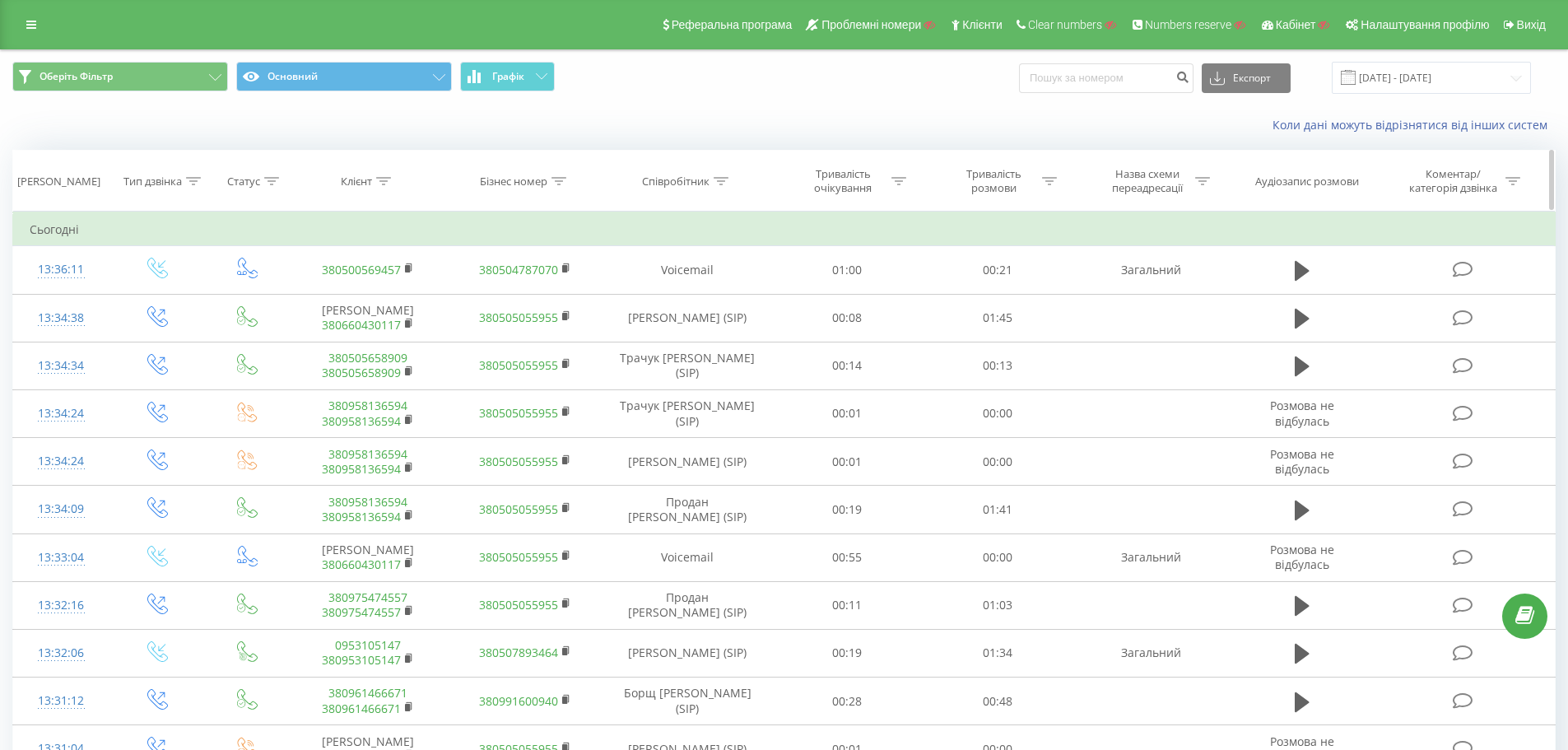
drag, startPoint x: 631, startPoint y: 181, endPoint x: 703, endPoint y: 175, distance: 72.2
copy div "Співробітник"
drag, startPoint x: 631, startPoint y: 178, endPoint x: 710, endPoint y: 175, distance: 79.1
click at [710, 175] on div "Співробітник" at bounding box center [687, 181] width 169 height 14
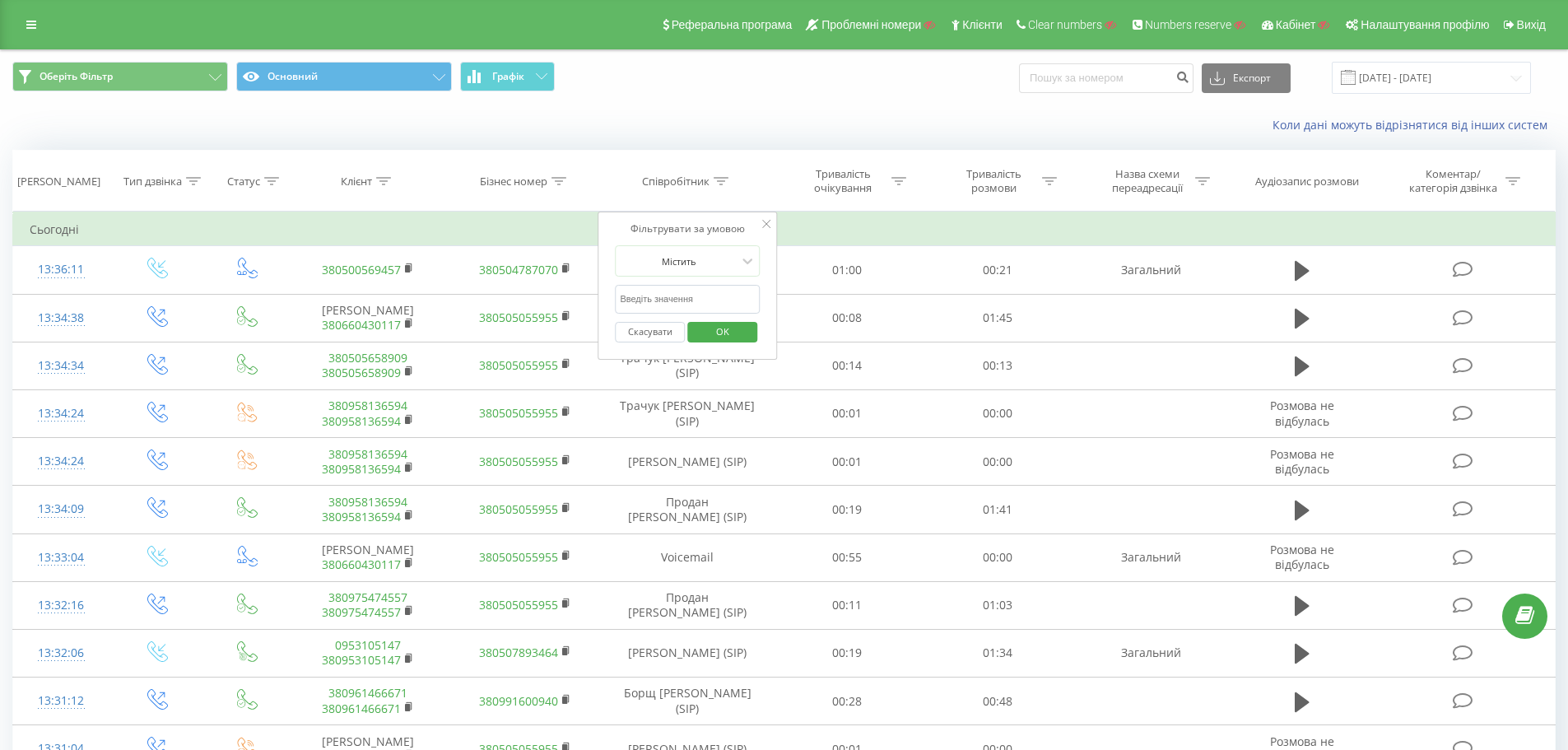
click at [691, 298] on input "text" at bounding box center [687, 299] width 145 height 29
type input "сухович"
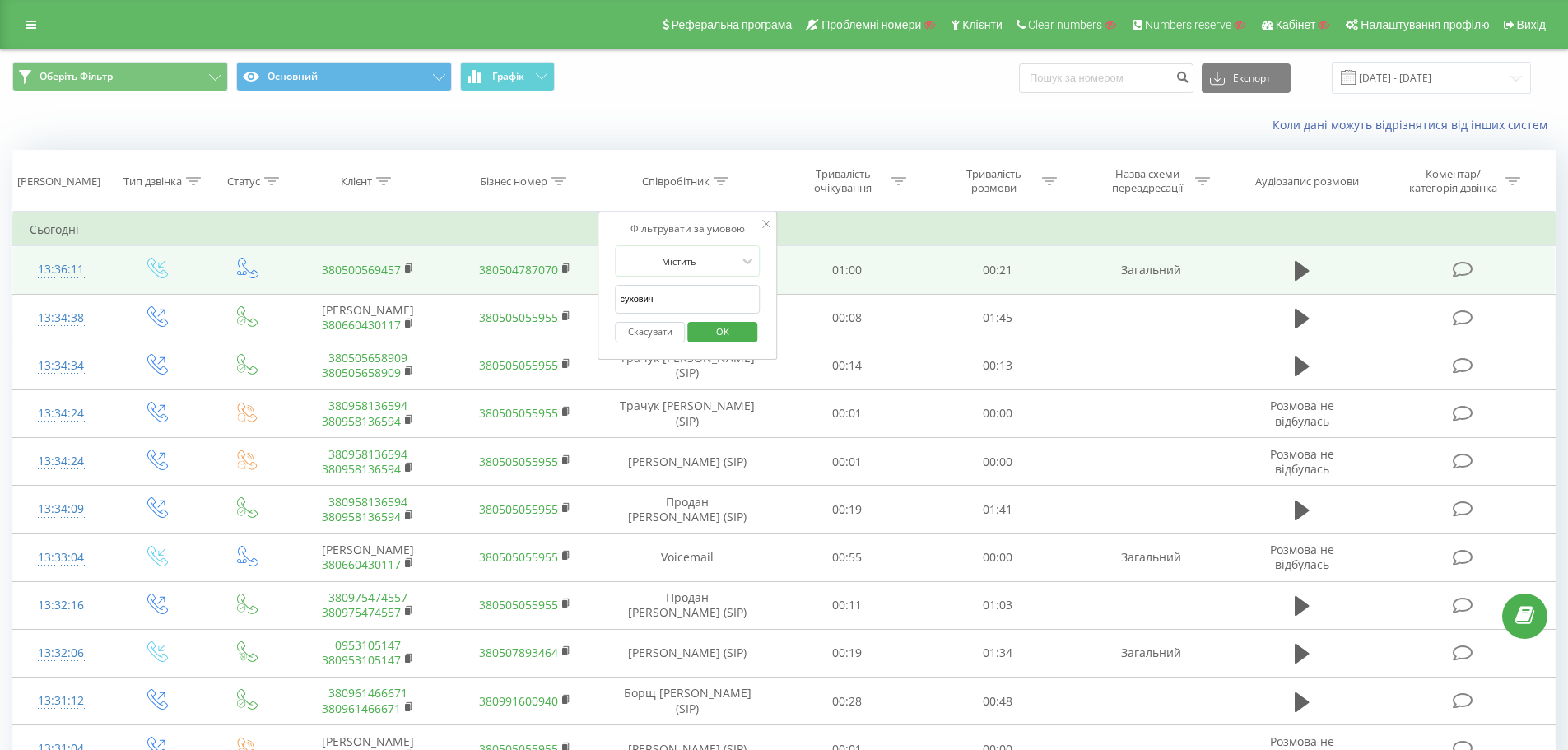
drag, startPoint x: 707, startPoint y: 301, endPoint x: 590, endPoint y: 288, distance: 117.7
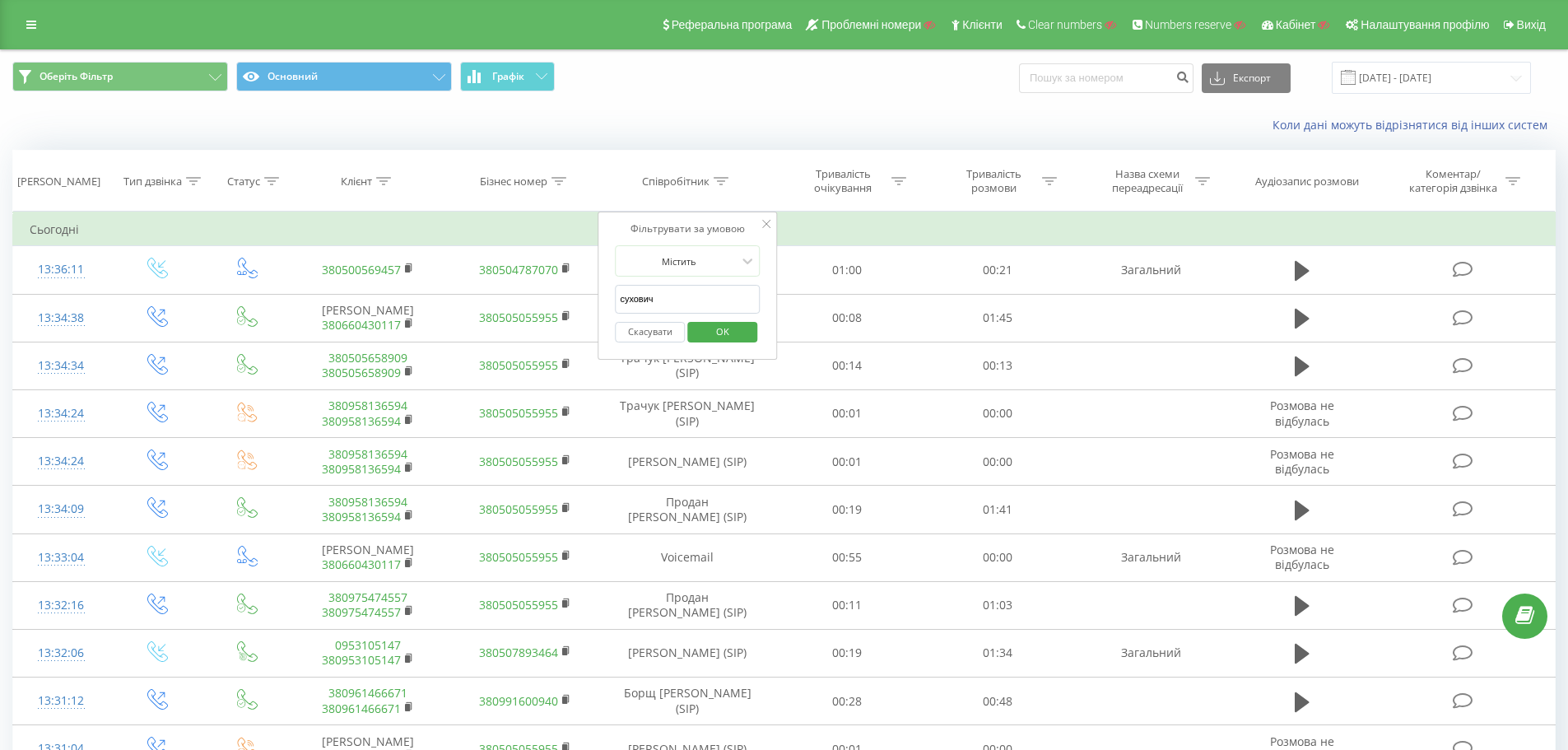
click at [722, 337] on span "OK" at bounding box center [722, 331] width 46 height 25
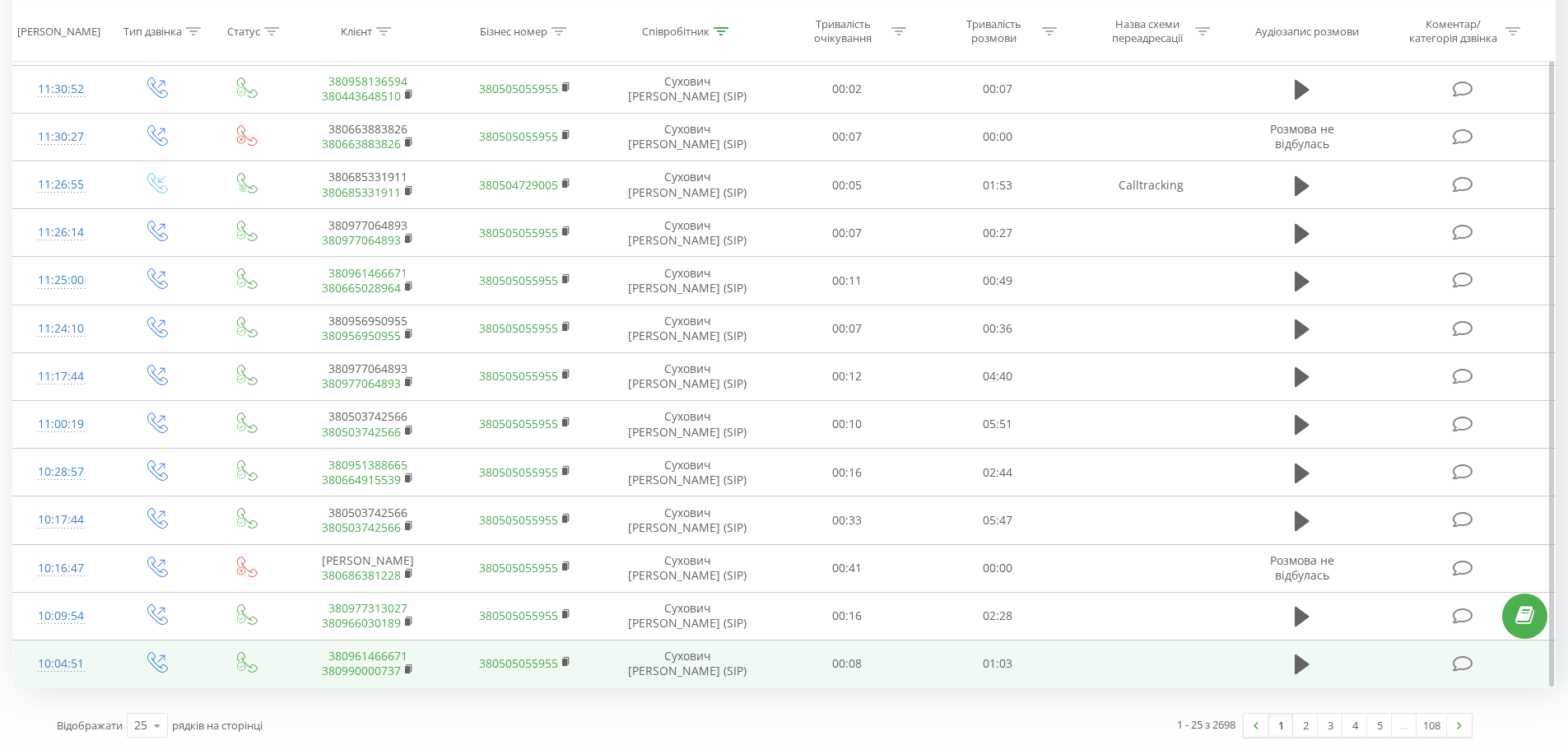
drag, startPoint x: 831, startPoint y: 288, endPoint x: 995, endPoint y: 649, distance: 396.5
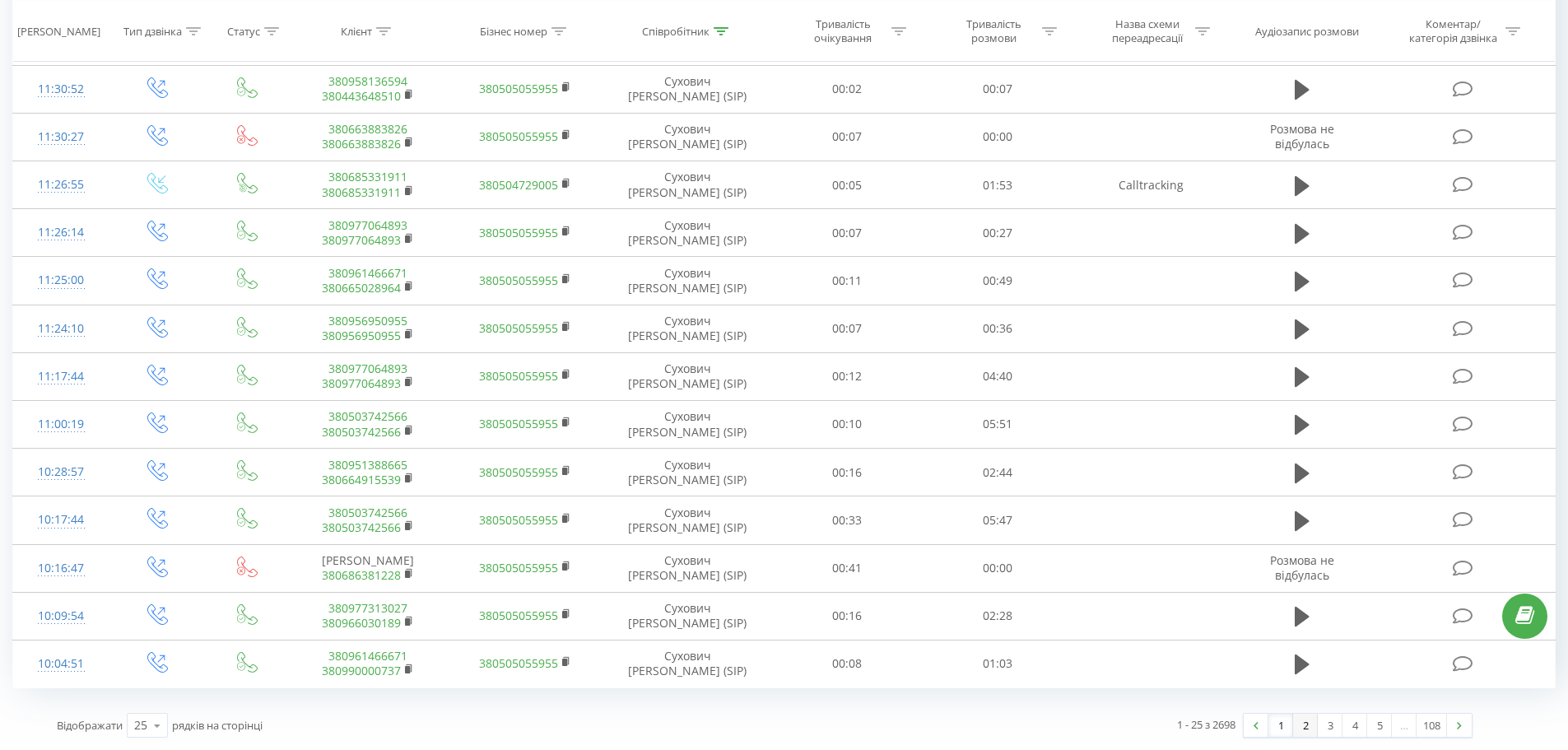
click at [1311, 722] on link "2" at bounding box center [1304, 725] width 25 height 23
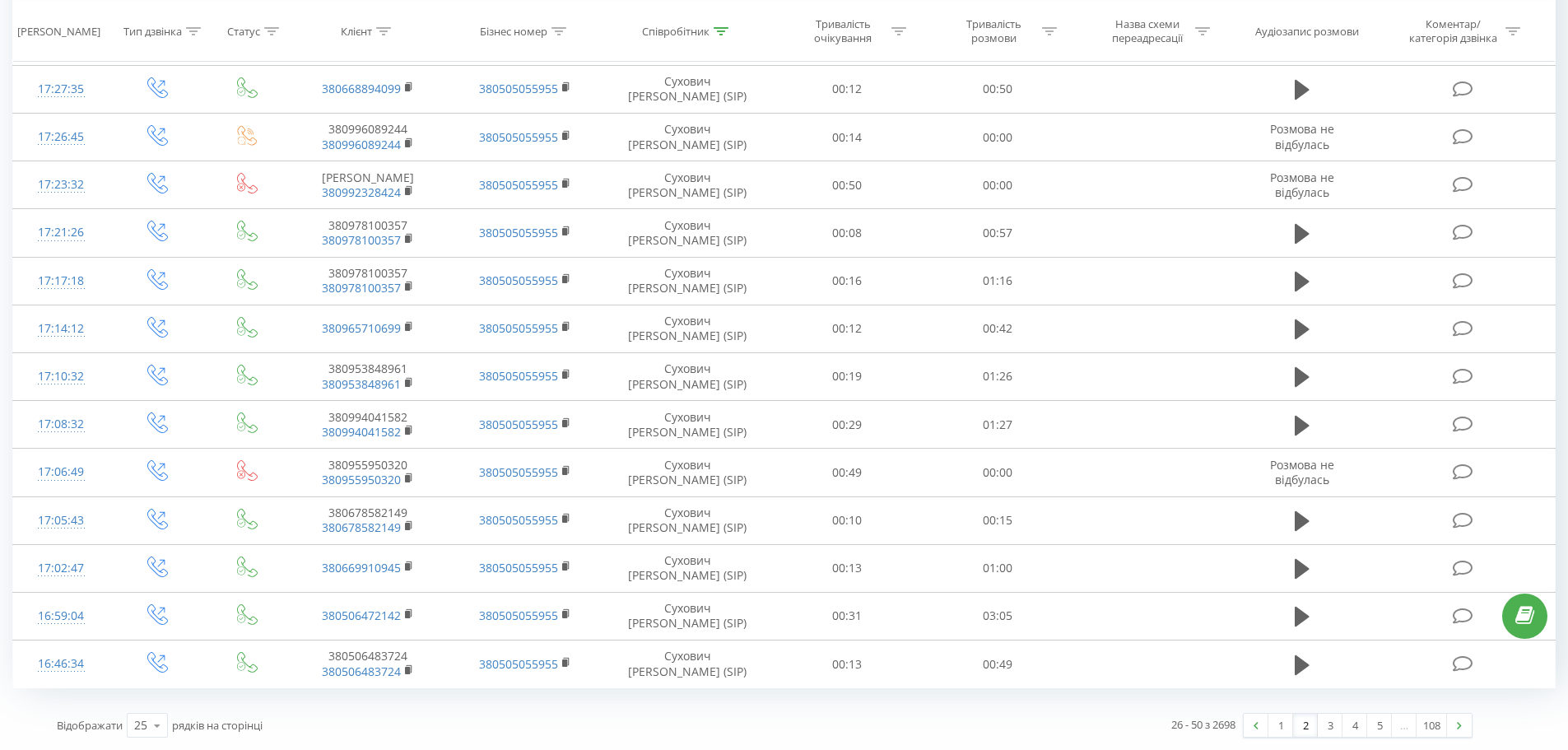
drag, startPoint x: 809, startPoint y: 249, endPoint x: 1237, endPoint y: 733, distance: 646.1
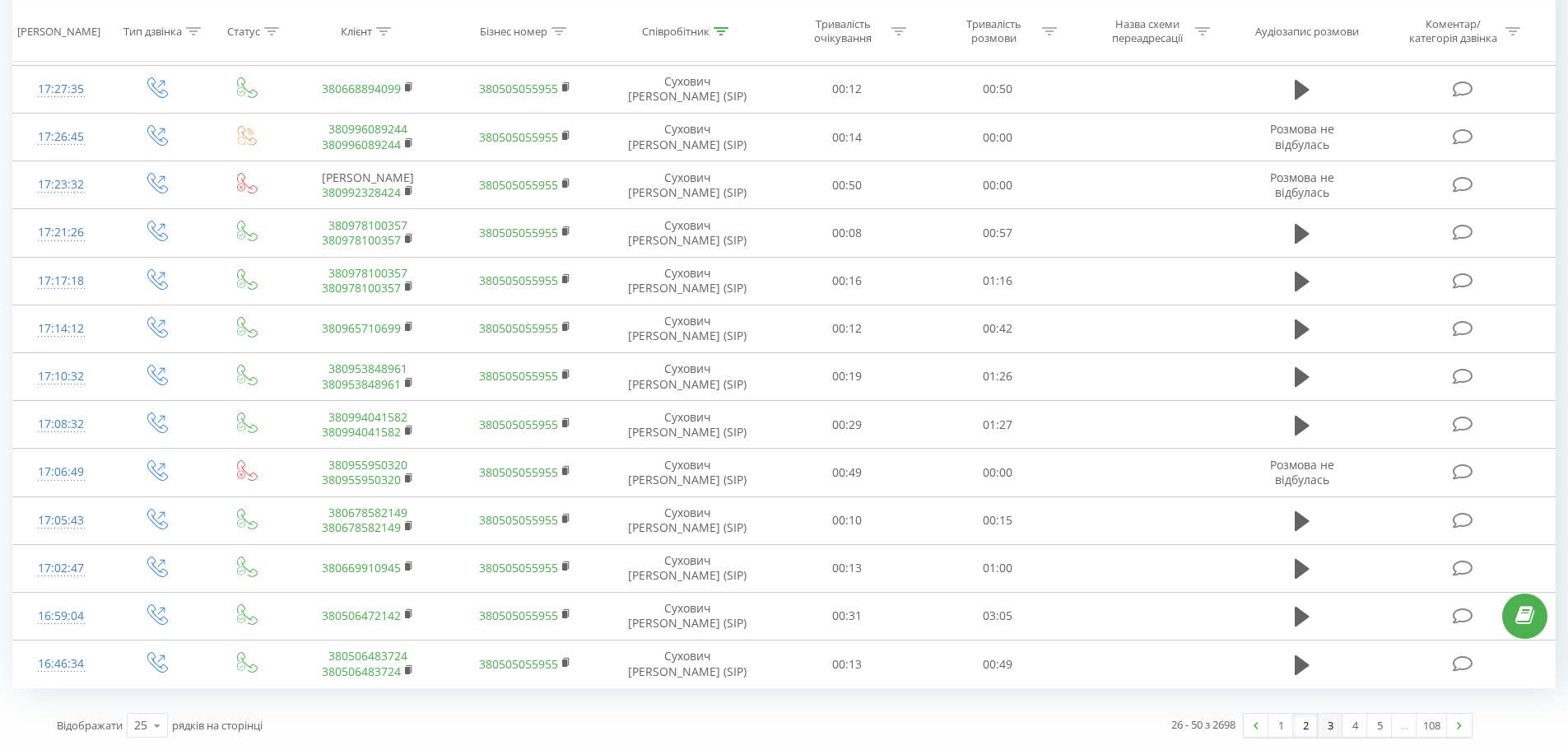
click at [1333, 730] on link "3" at bounding box center [1329, 725] width 25 height 23
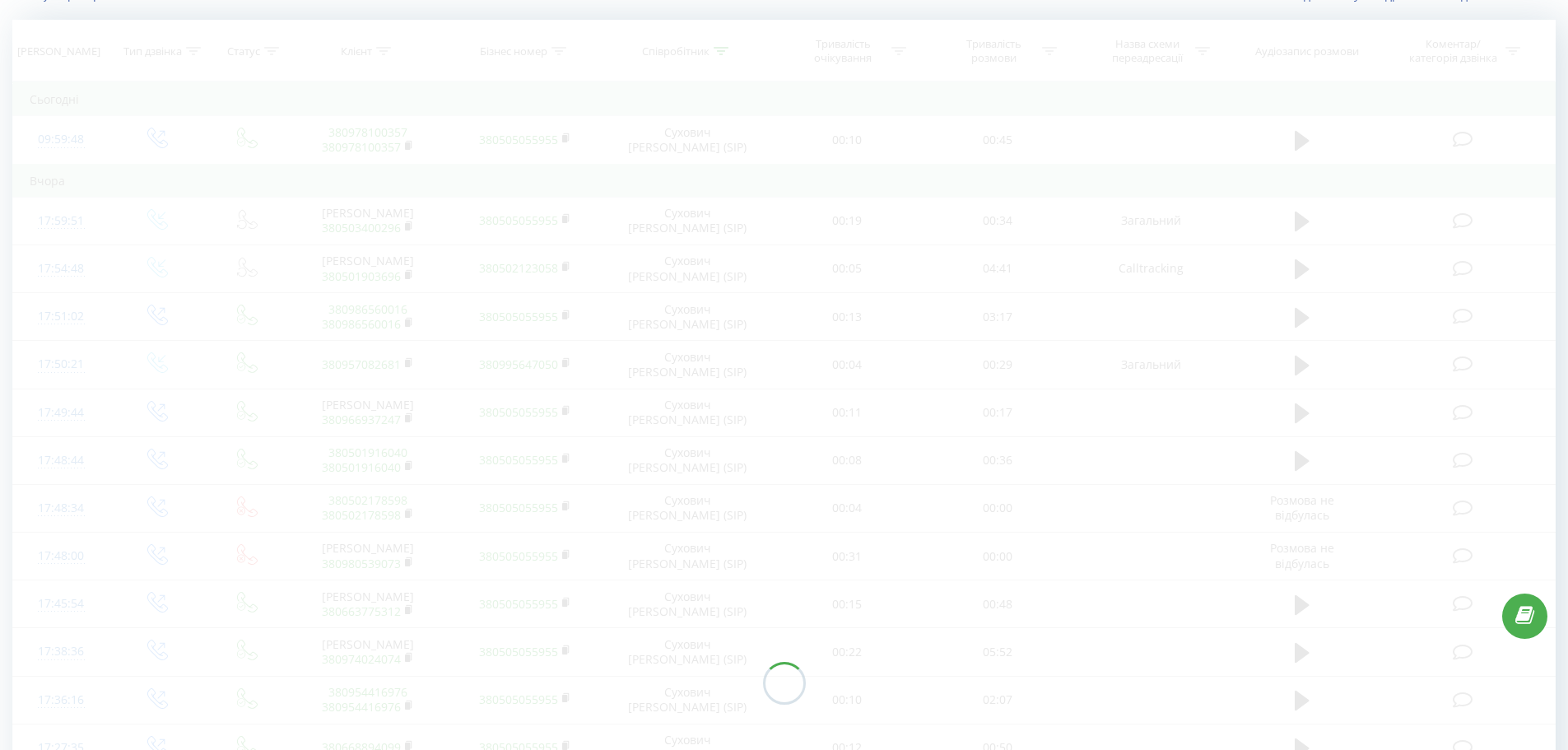
scroll to position [108, 0]
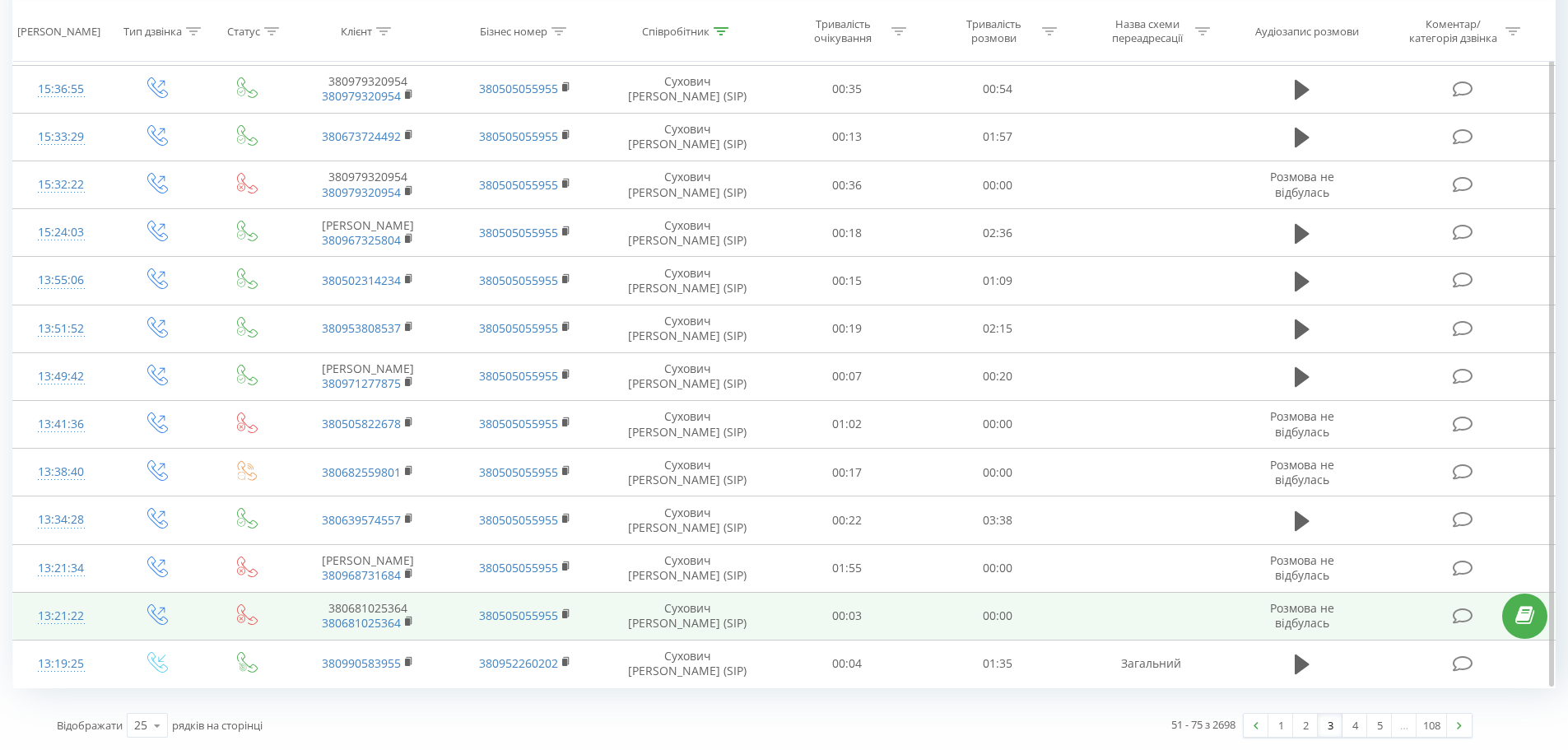
drag, startPoint x: 805, startPoint y: 467, endPoint x: 926, endPoint y: 606, distance: 184.3
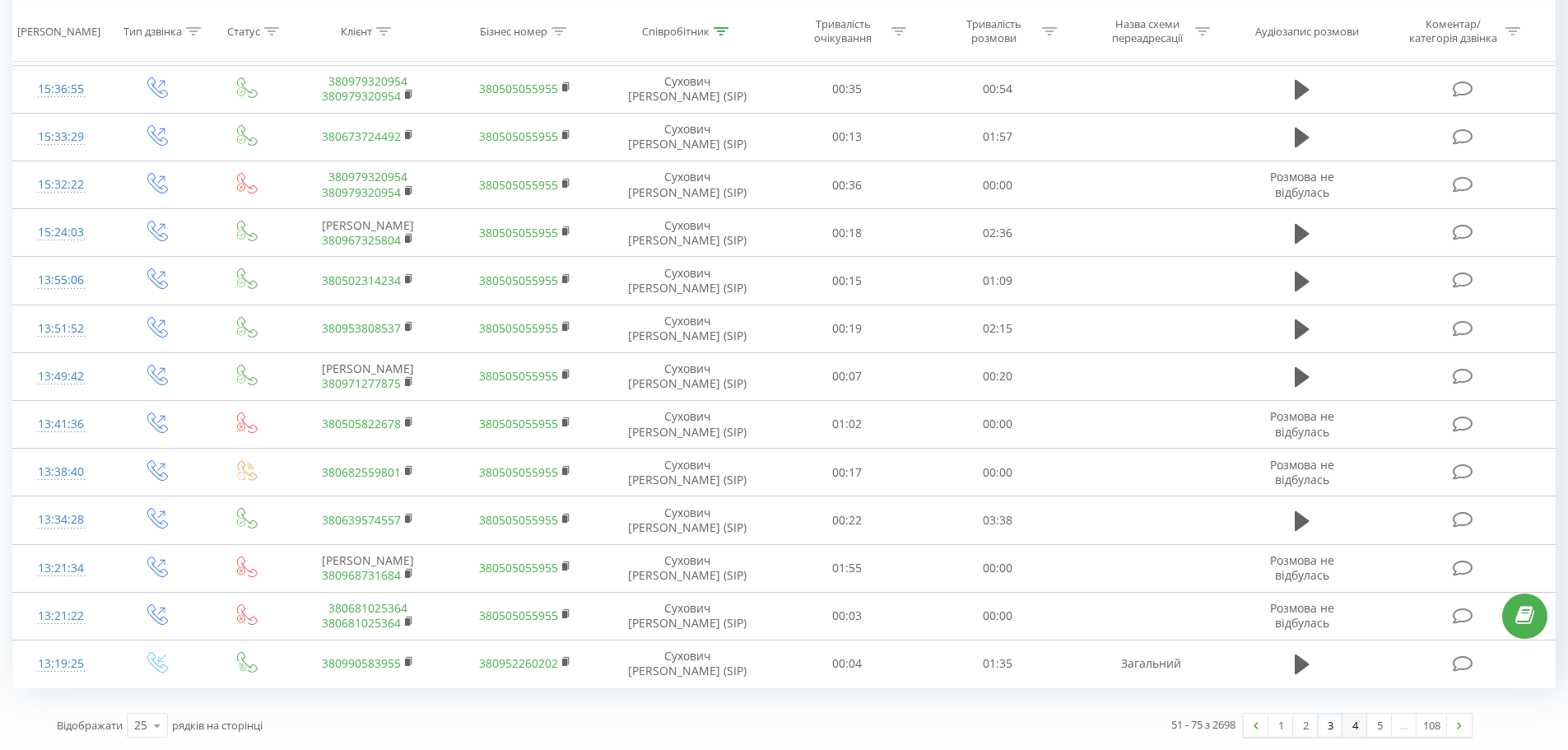
click at [1362, 722] on link "4" at bounding box center [1354, 725] width 25 height 23
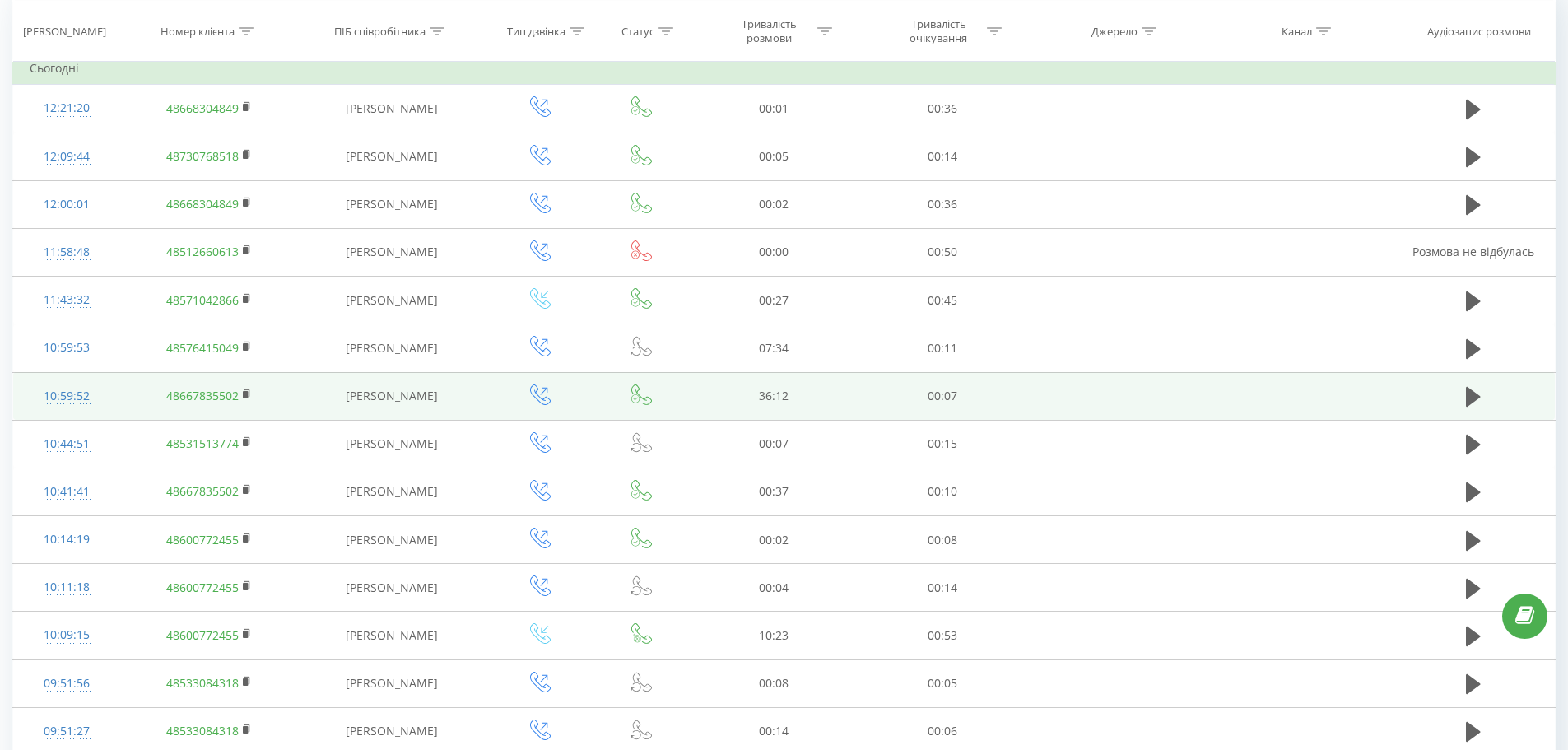
scroll to position [164, 0]
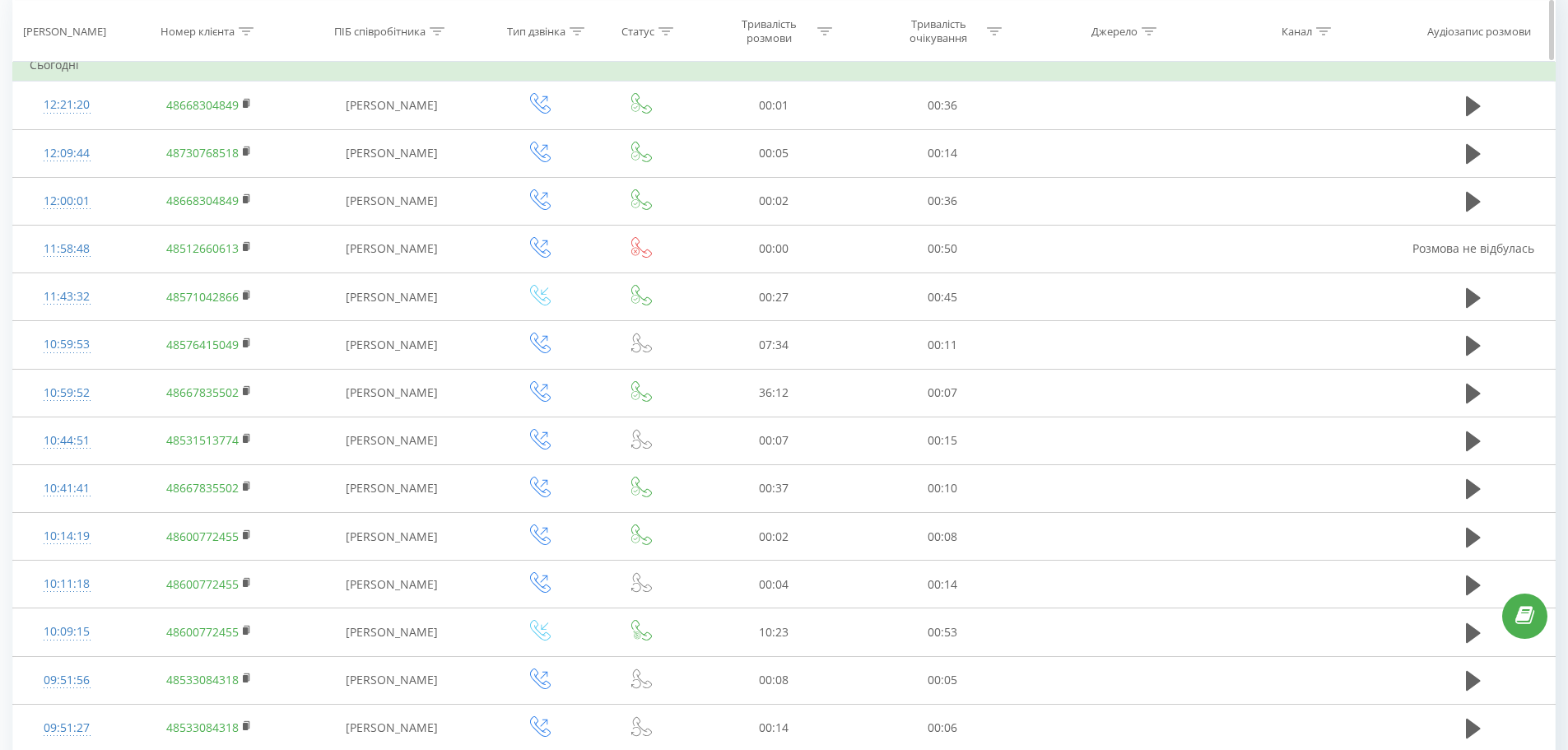
click at [570, 30] on icon at bounding box center [576, 31] width 14 height 8
click at [550, 145] on div "Введіть значення" at bounding box center [531, 150] width 117 height 14
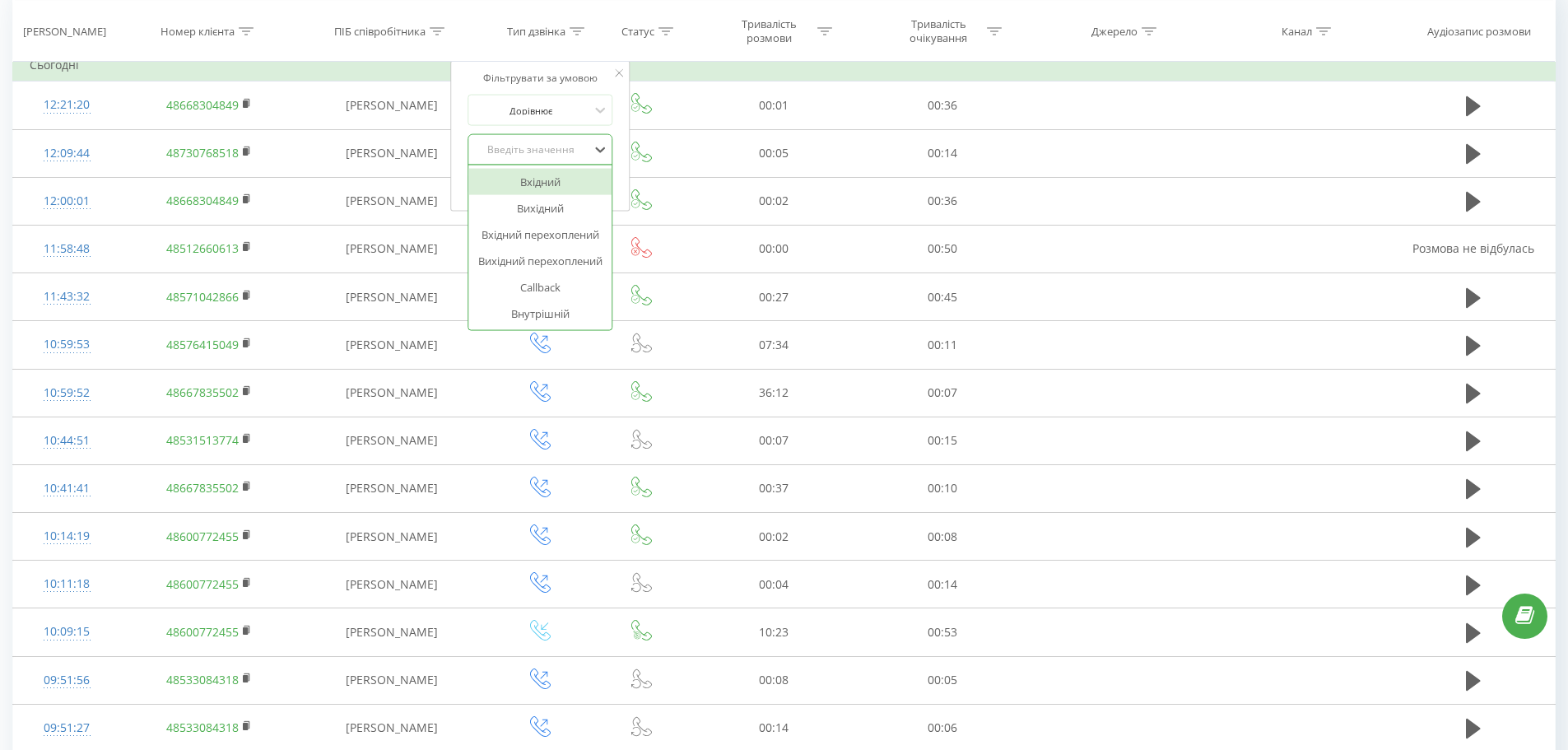
click at [549, 184] on div "Вхідний" at bounding box center [540, 181] width 143 height 26
click at [587, 182] on span "OK" at bounding box center [575, 183] width 46 height 25
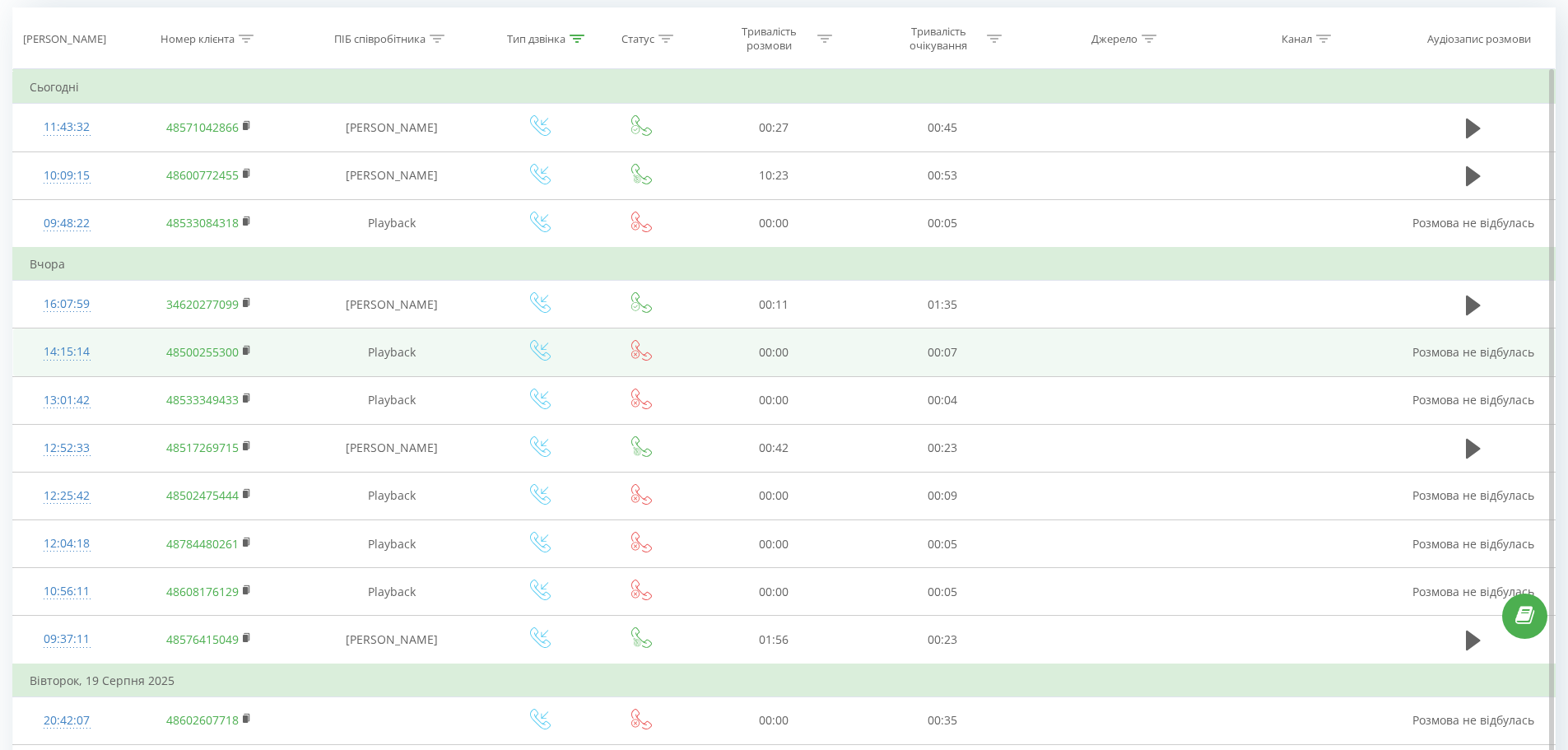
scroll to position [129, 0]
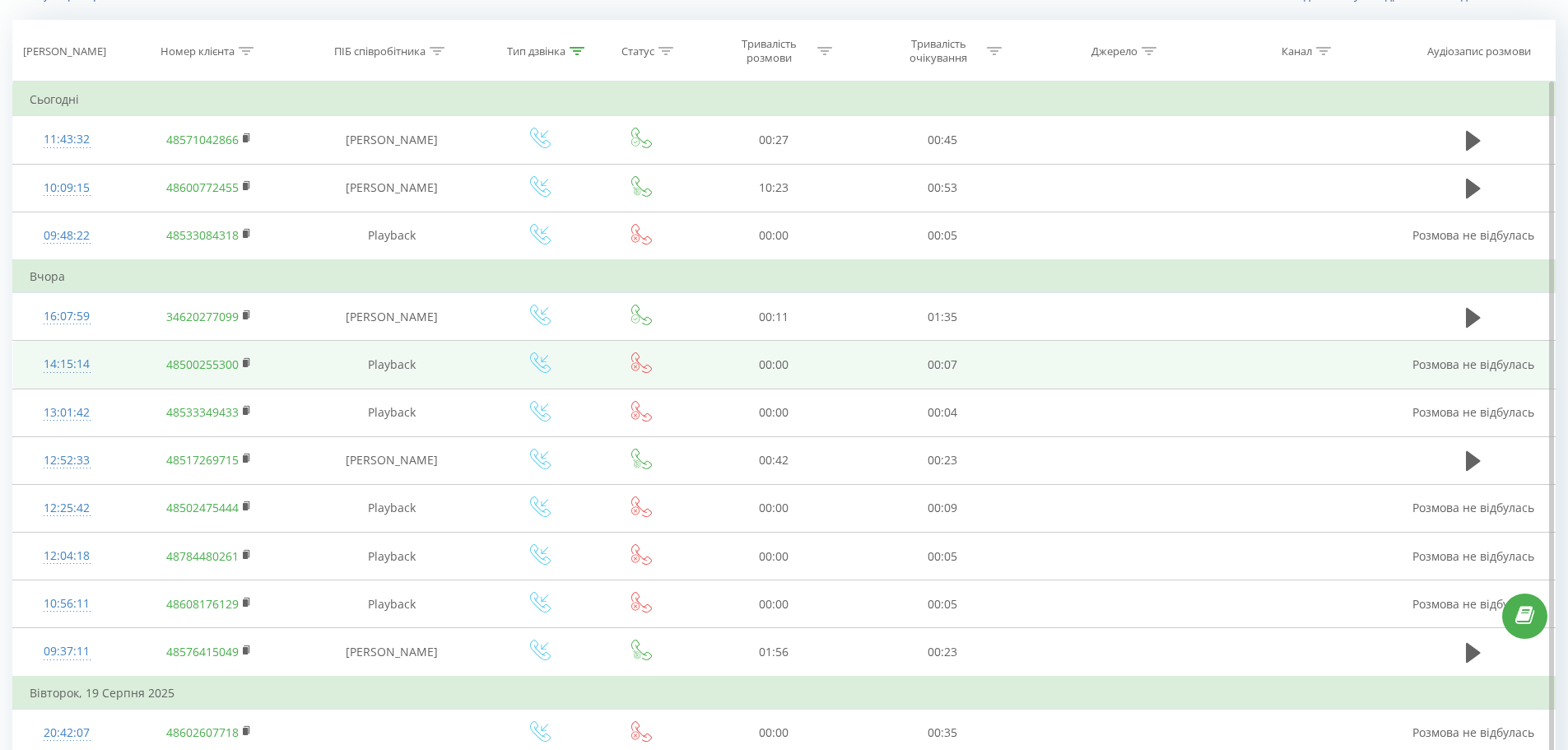
drag, startPoint x: 588, startPoint y: 380, endPoint x: 603, endPoint y: 345, distance: 38.1
